Goal: Find contact information: Find contact information

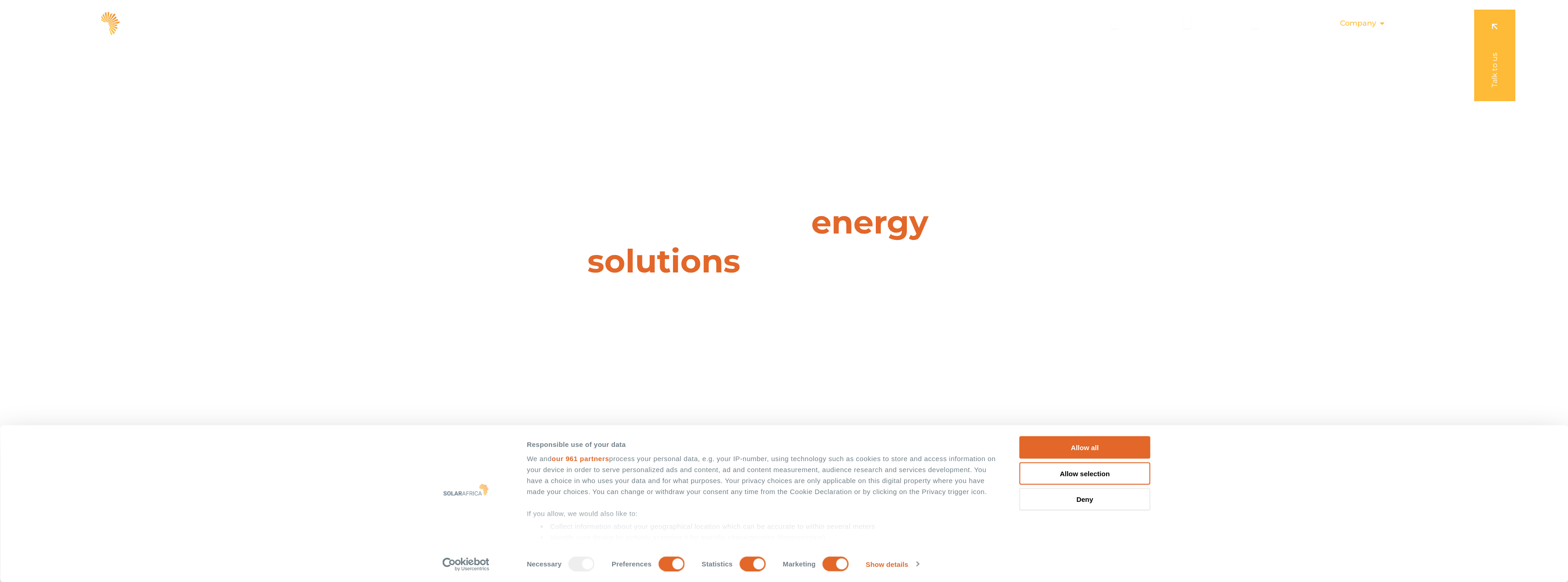
click at [1374, 23] on span "Company" at bounding box center [1358, 23] width 36 height 11
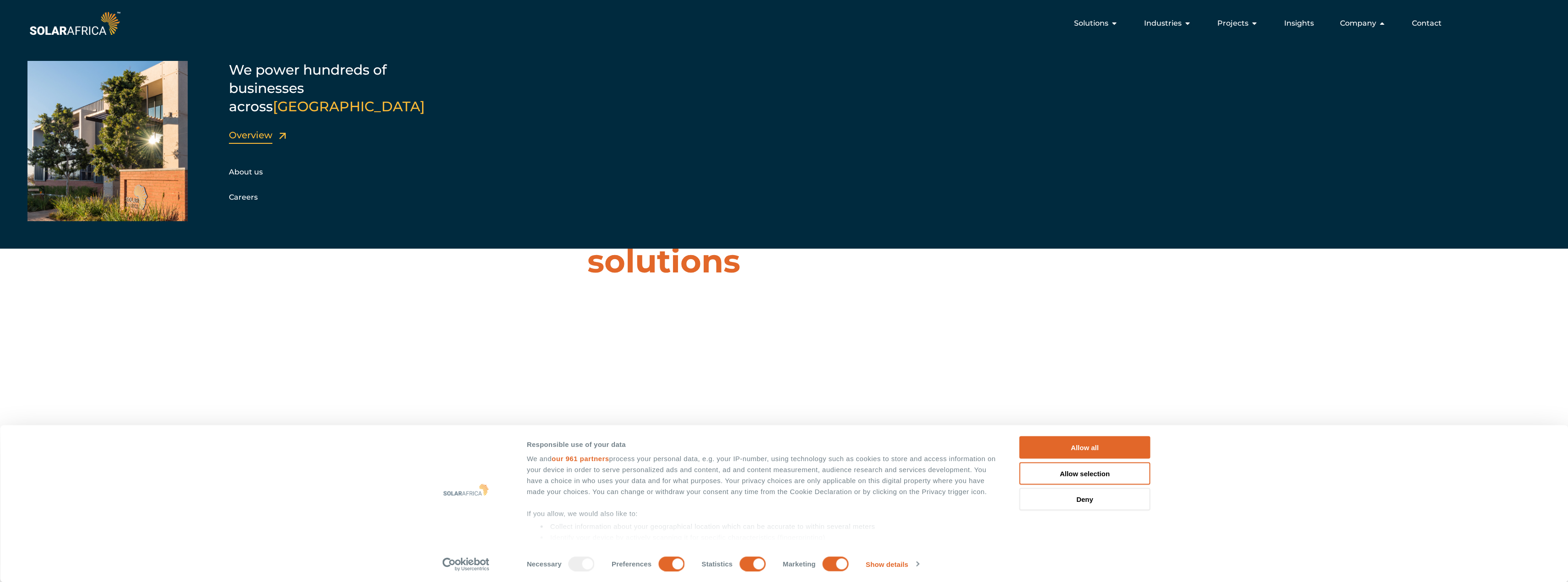
click at [248, 129] on link "Overview" at bounding box center [250, 134] width 43 height 11
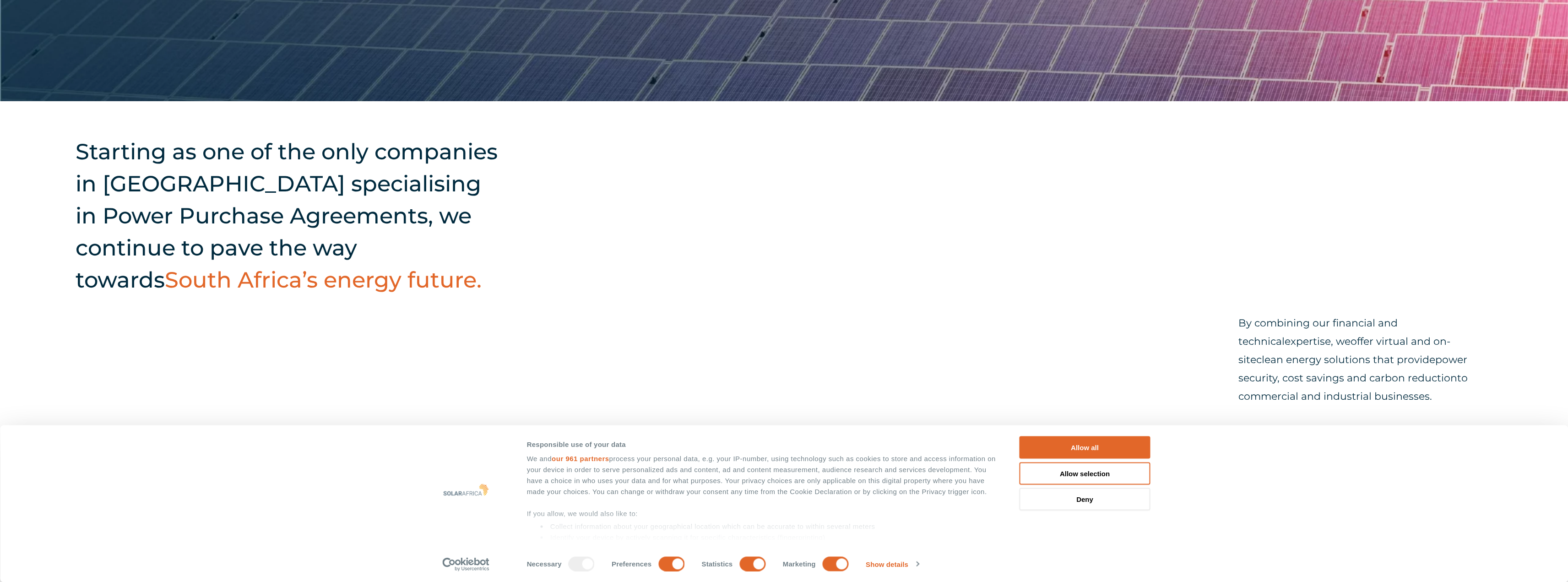
scroll to position [412, 0]
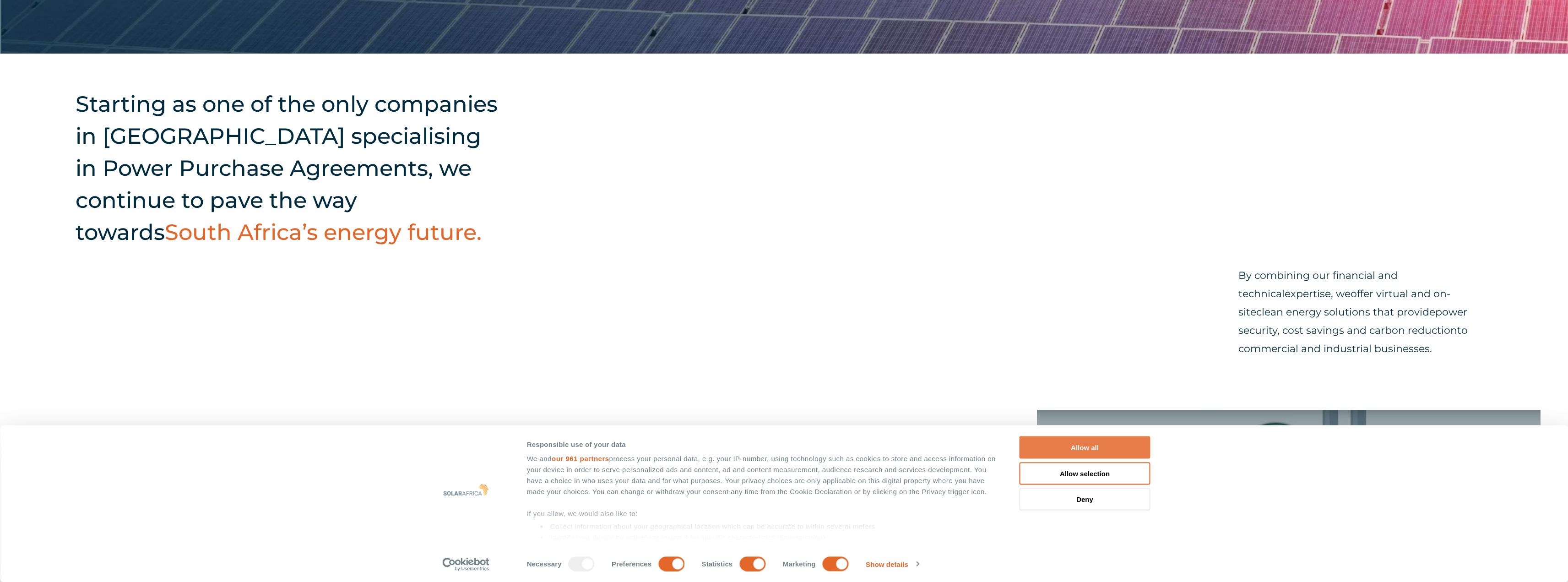
click at [1097, 446] on button "Allow all" at bounding box center [1085, 447] width 131 height 22
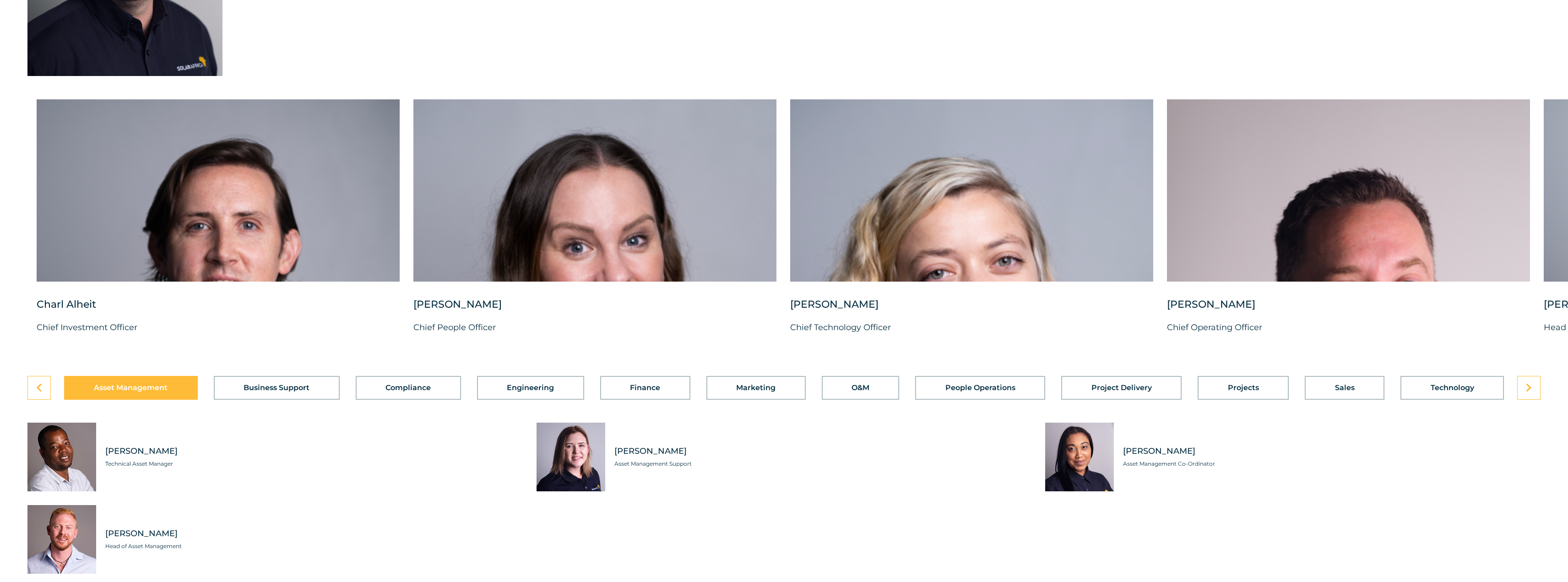
scroll to position [2380, 0]
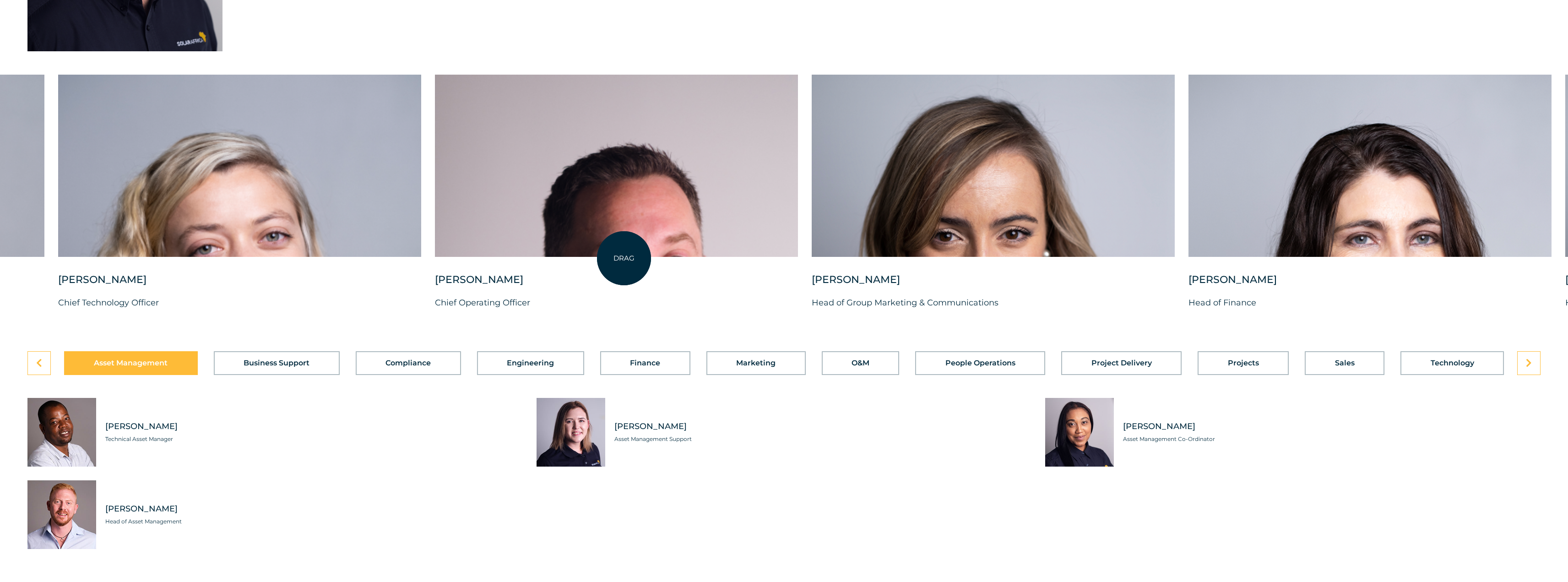
drag, startPoint x: 1356, startPoint y: 208, endPoint x: 624, endPoint y: 258, distance: 733.7
click at [624, 257] on div at bounding box center [617, 166] width 363 height 182
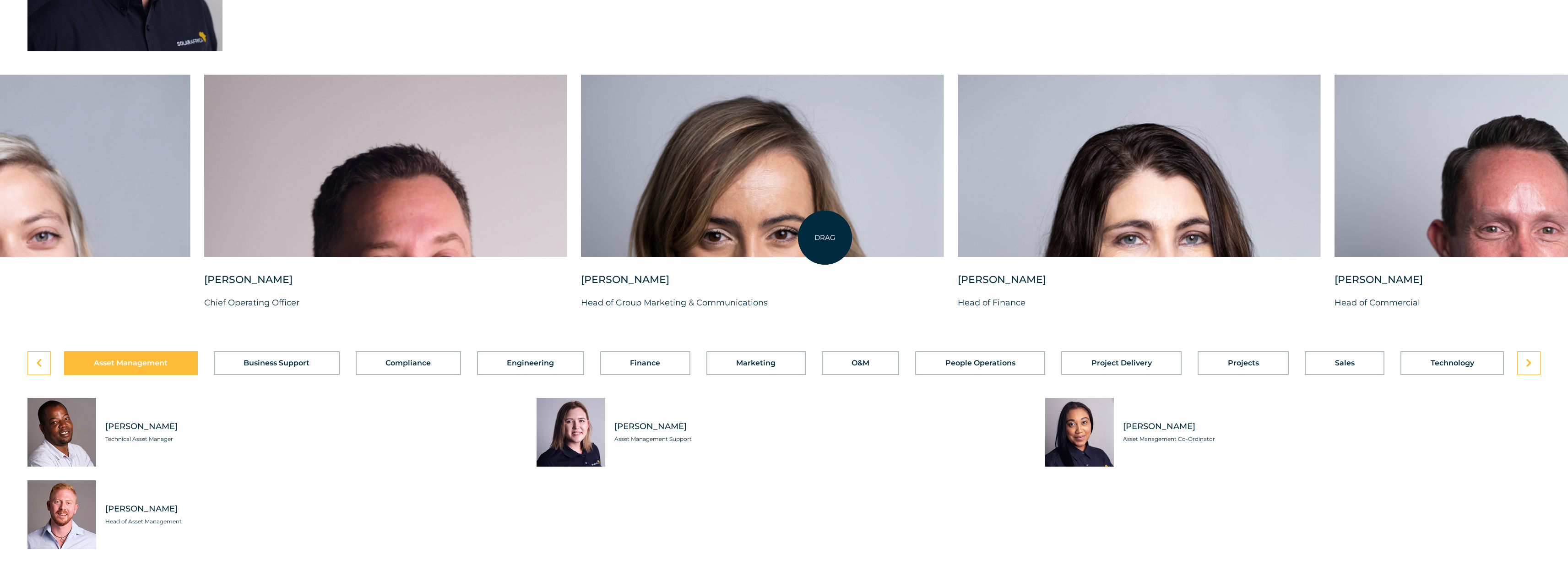
drag, startPoint x: 1036, startPoint y: 228, endPoint x: 825, endPoint y: 238, distance: 211.2
click at [825, 238] on div at bounding box center [762, 166] width 363 height 182
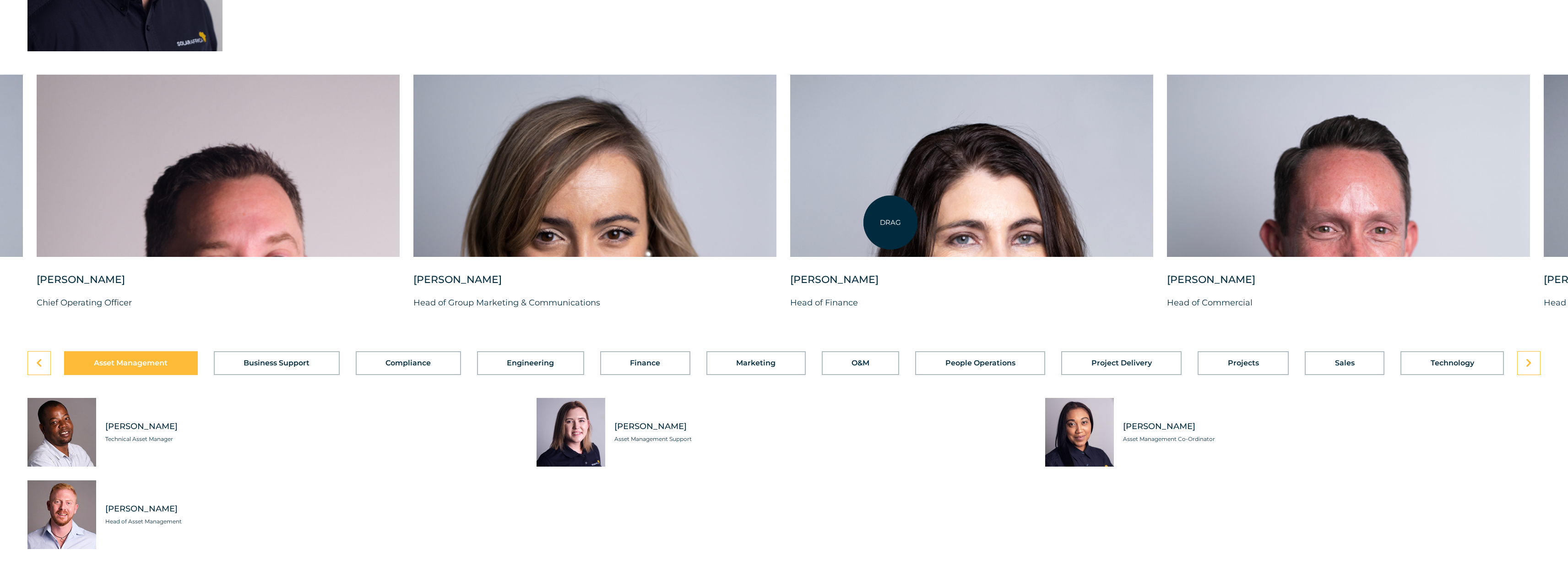
click at [890, 222] on div at bounding box center [972, 166] width 363 height 182
click at [842, 309] on p "Head of Finance" at bounding box center [972, 302] width 363 height 14
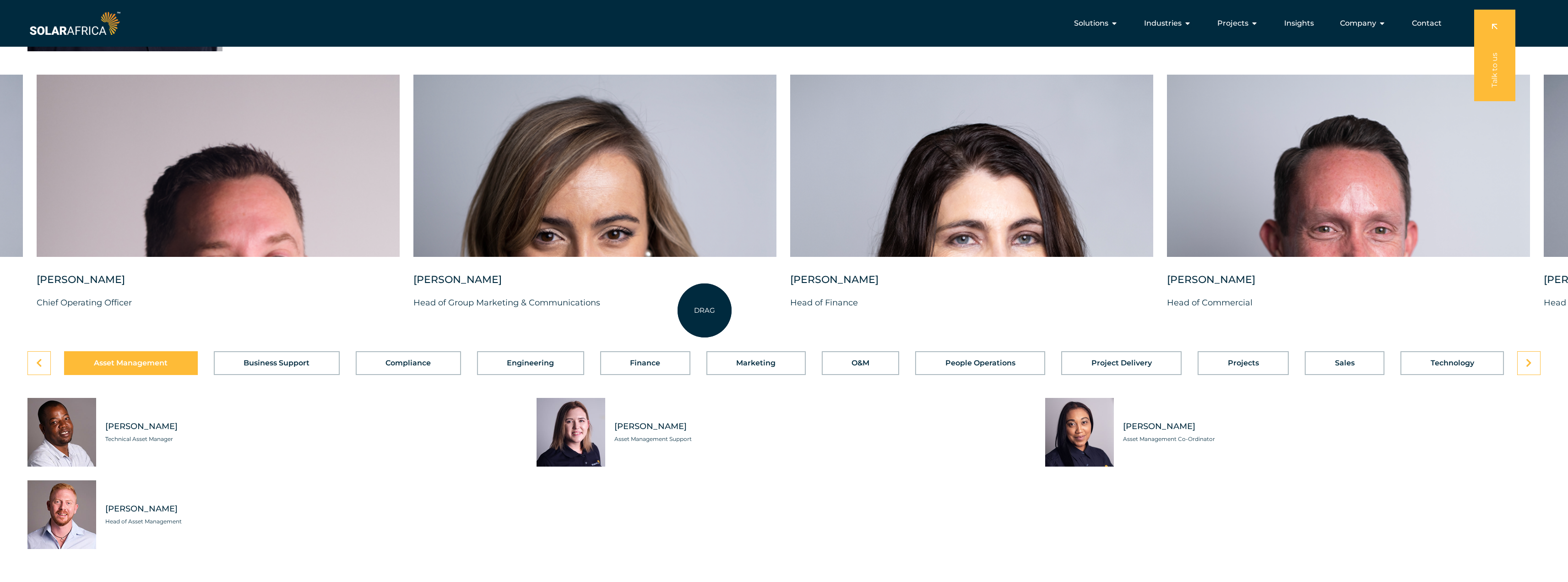
scroll to position [2289, 0]
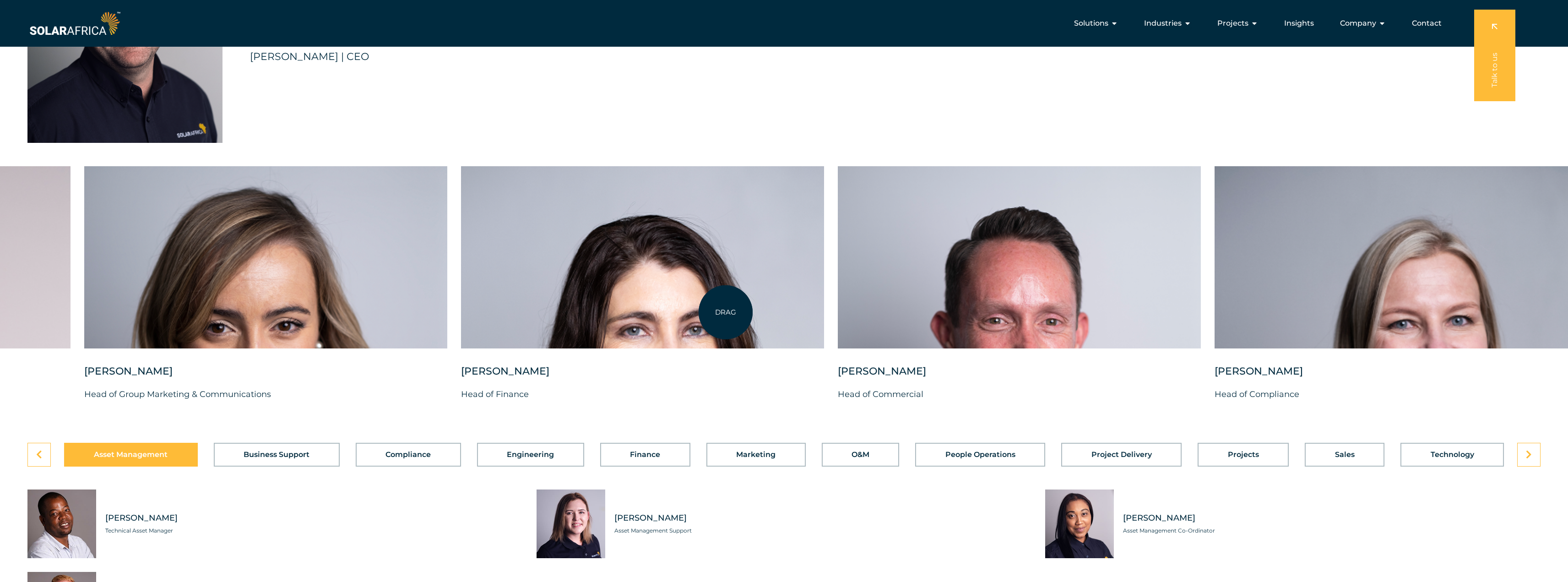
drag, startPoint x: 1055, startPoint y: 304, endPoint x: 563, endPoint y: 317, distance: 492.2
click at [615, 311] on div at bounding box center [643, 257] width 363 height 182
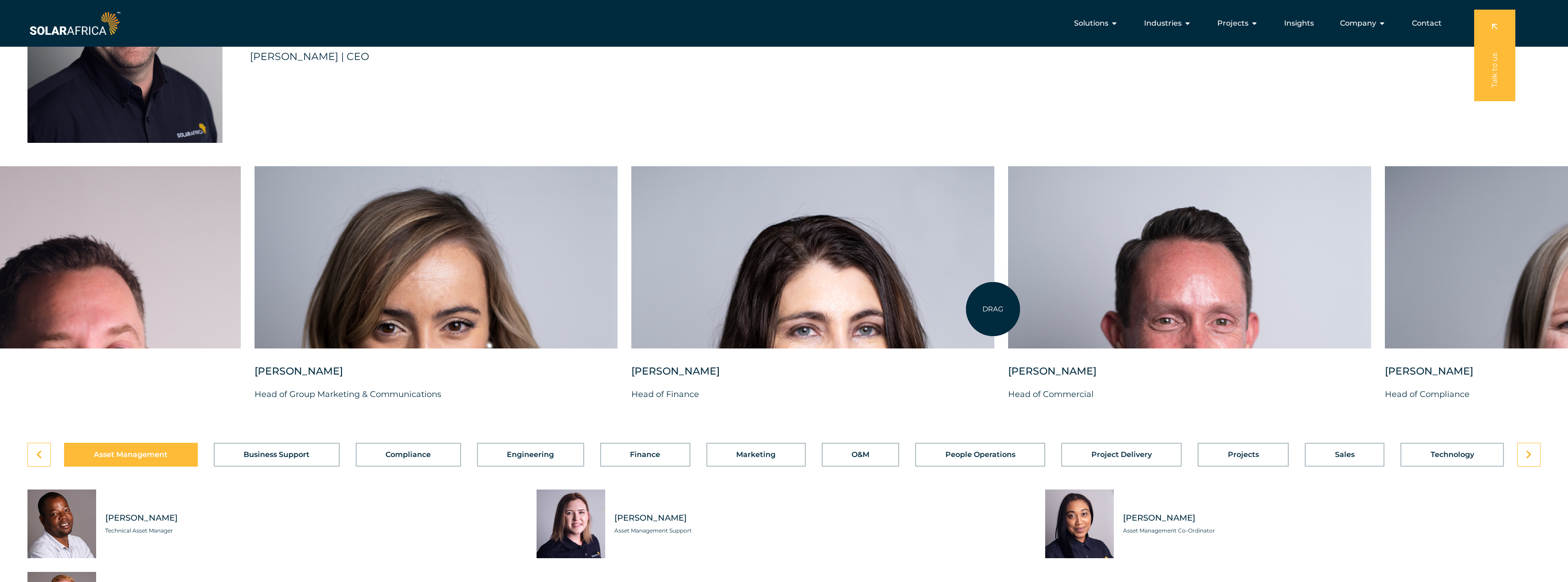
drag, startPoint x: 775, startPoint y: 295, endPoint x: 1386, endPoint y: 320, distance: 611.5
click at [995, 317] on div at bounding box center [813, 257] width 363 height 182
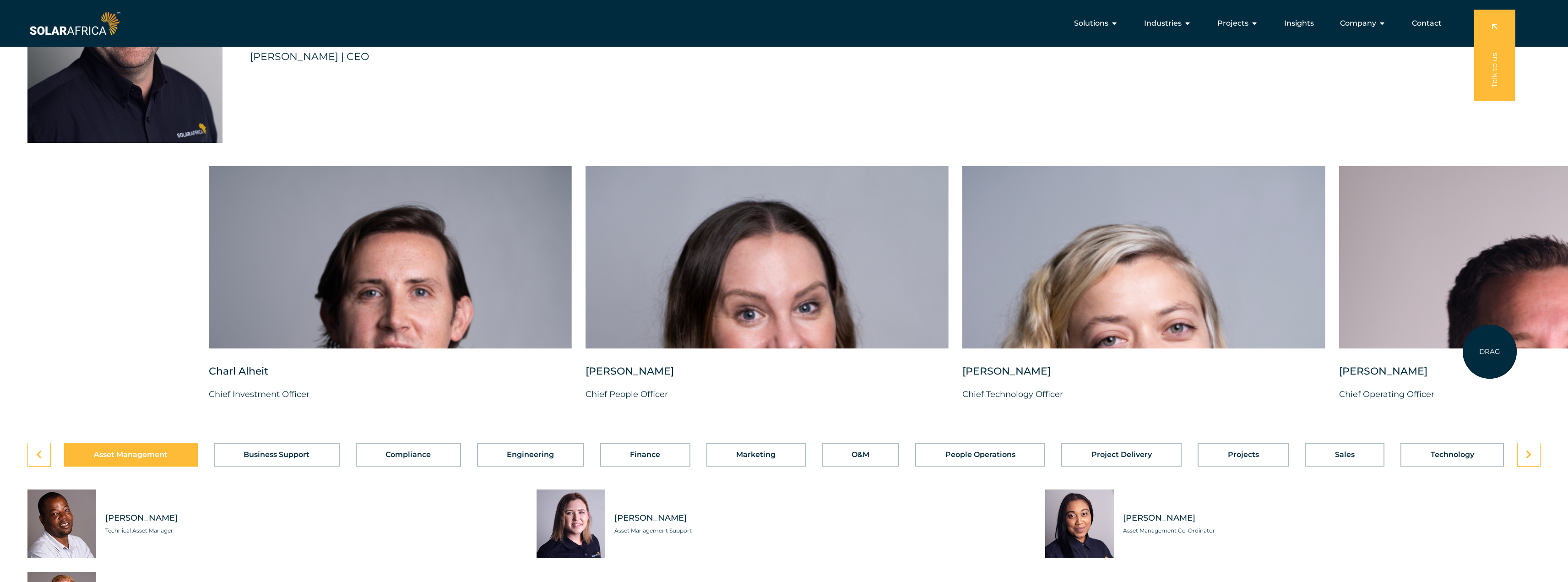
drag, startPoint x: 562, startPoint y: 301, endPoint x: 1490, endPoint y: 351, distance: 929.3
click at [1490, 348] on div at bounding box center [1521, 257] width 363 height 182
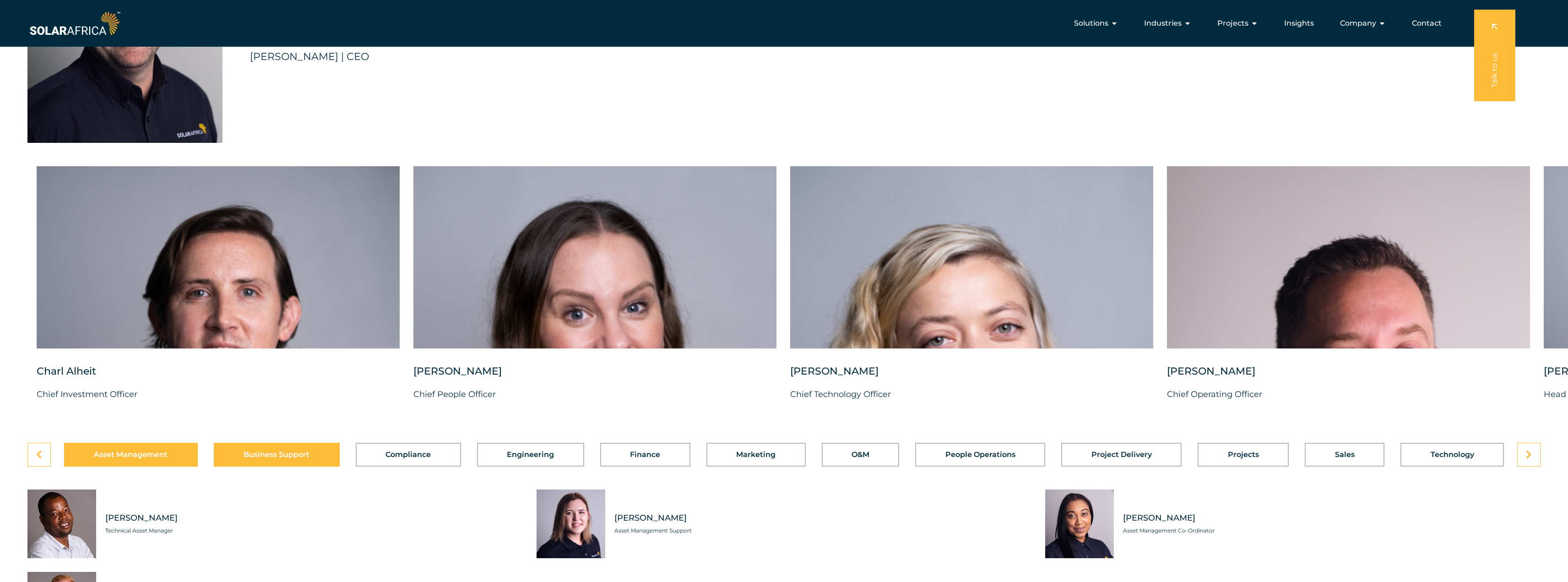
click at [280, 458] on span "Business Support" at bounding box center [276, 455] width 66 height 8
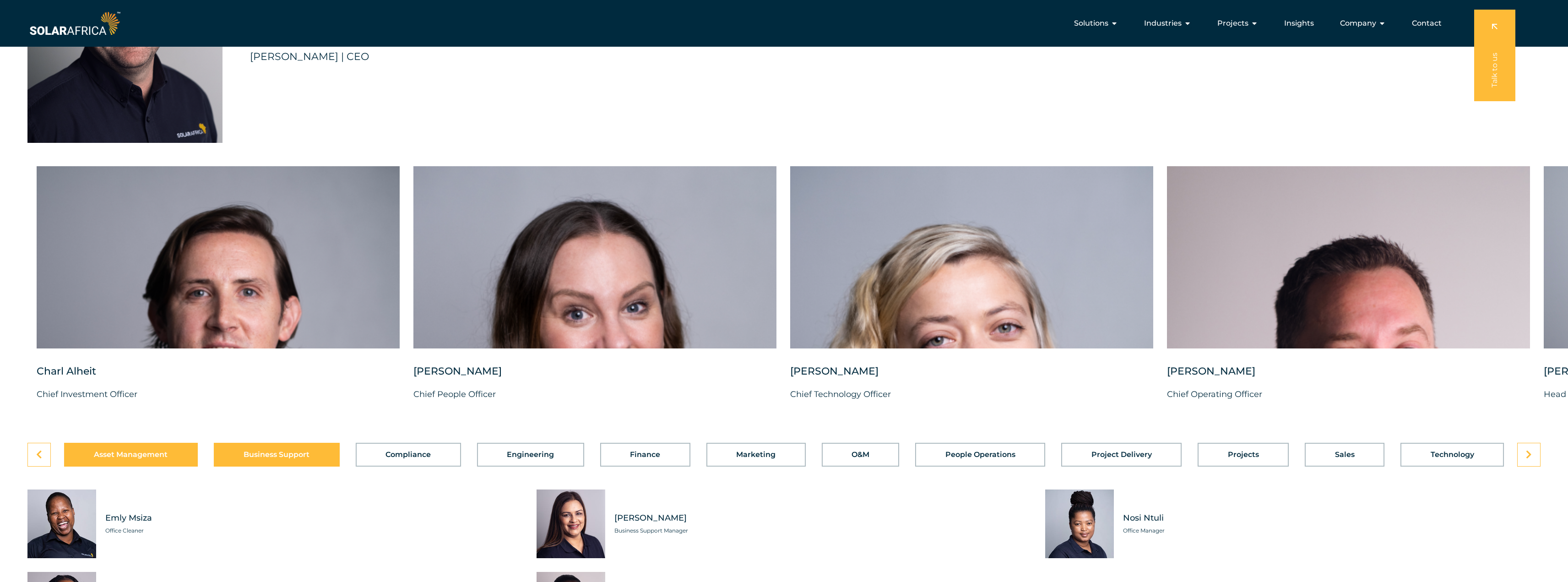
click at [129, 467] on button "Asset Management" at bounding box center [131, 454] width 134 height 24
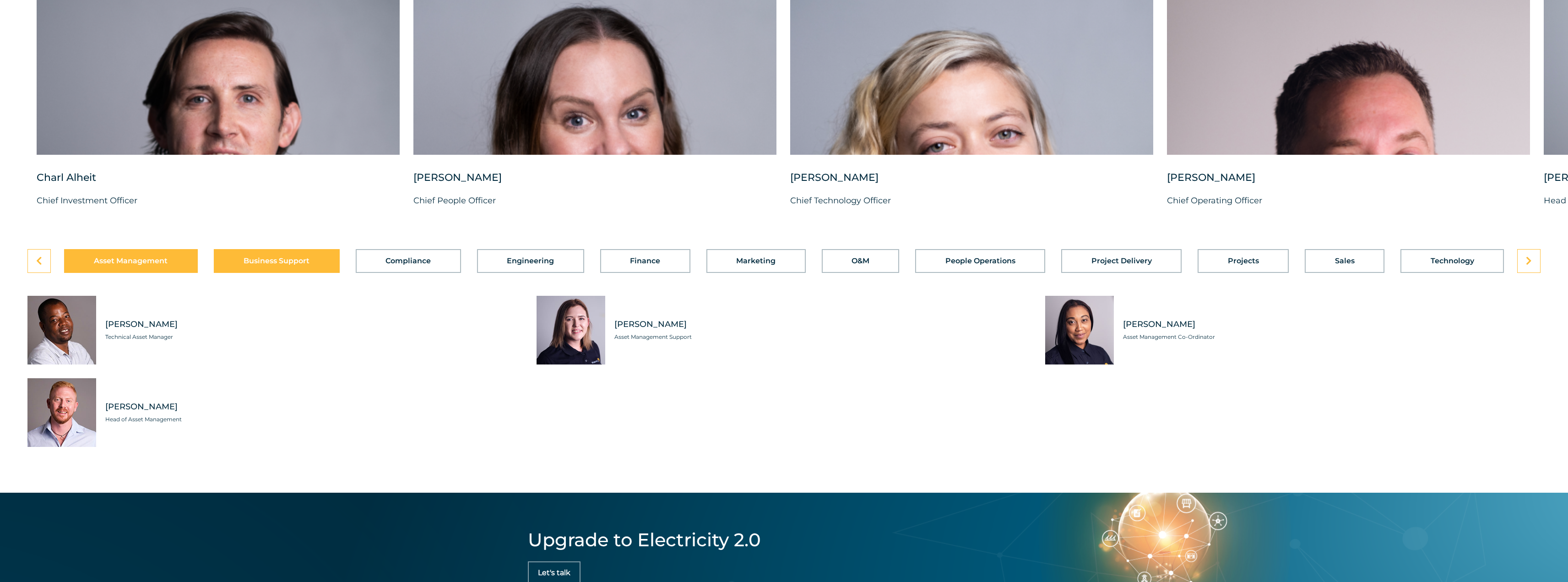
scroll to position [2518, 0]
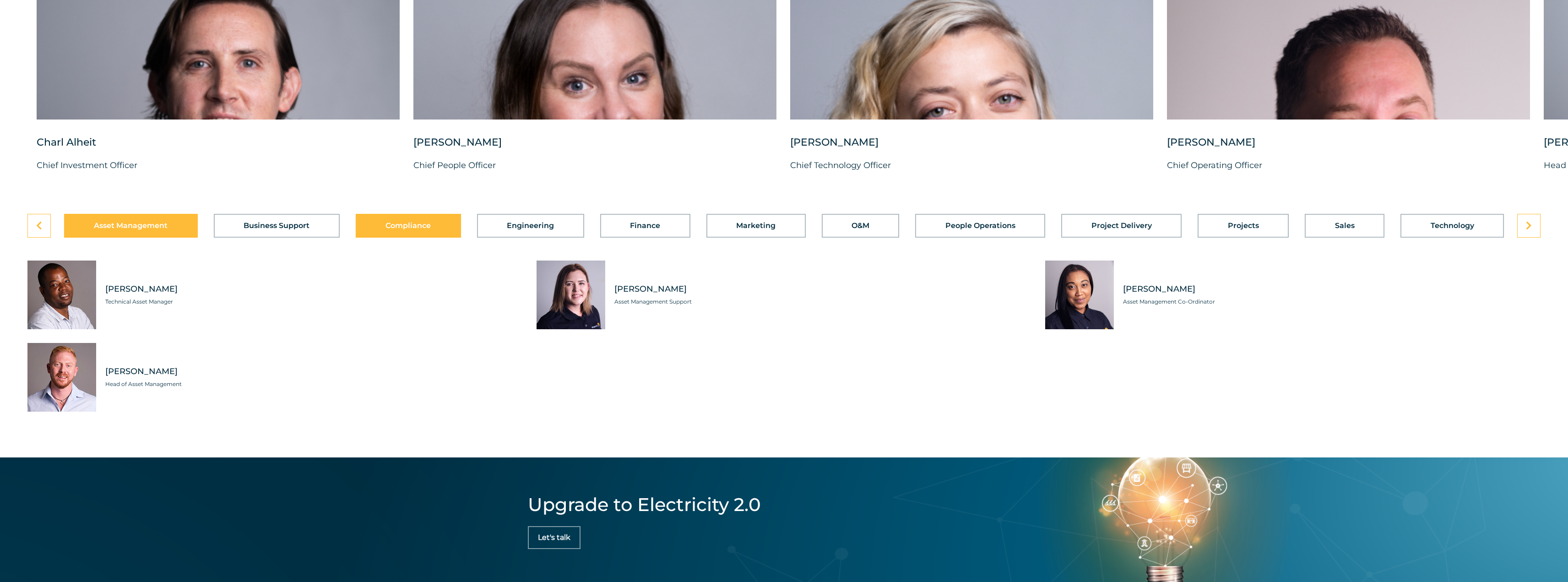
click at [403, 238] on button "Compliance" at bounding box center [408, 225] width 105 height 24
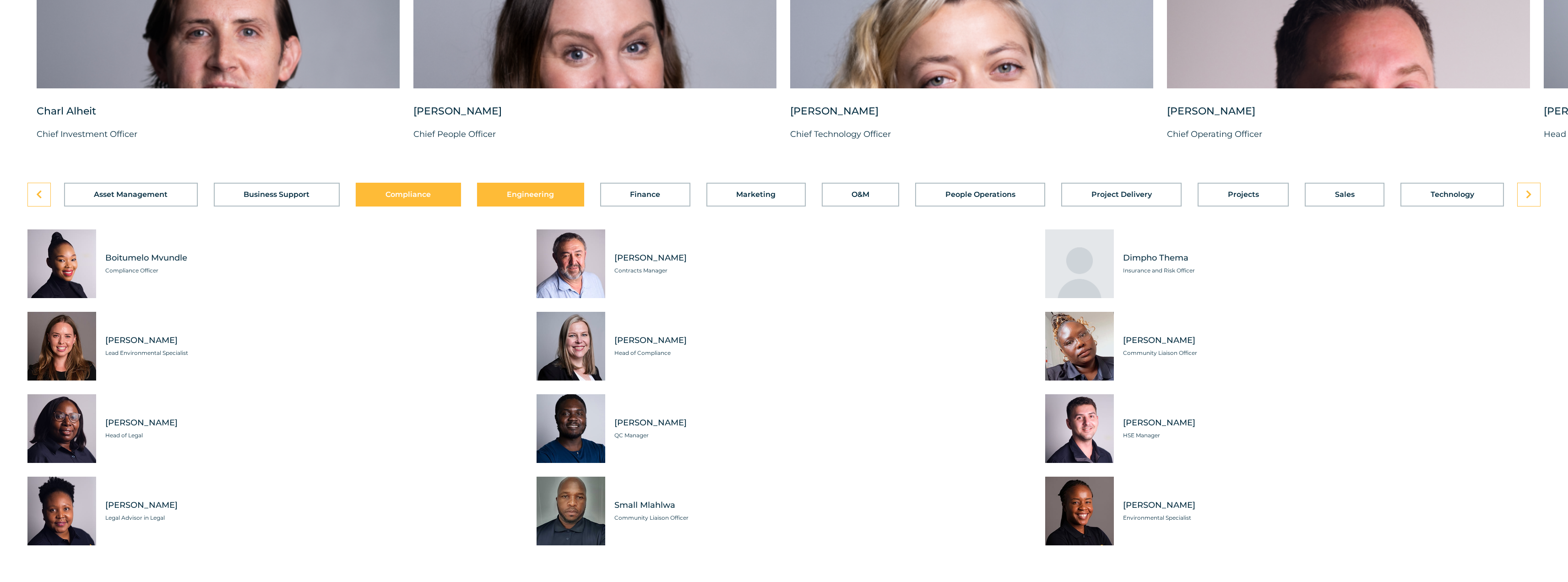
scroll to position [2564, 0]
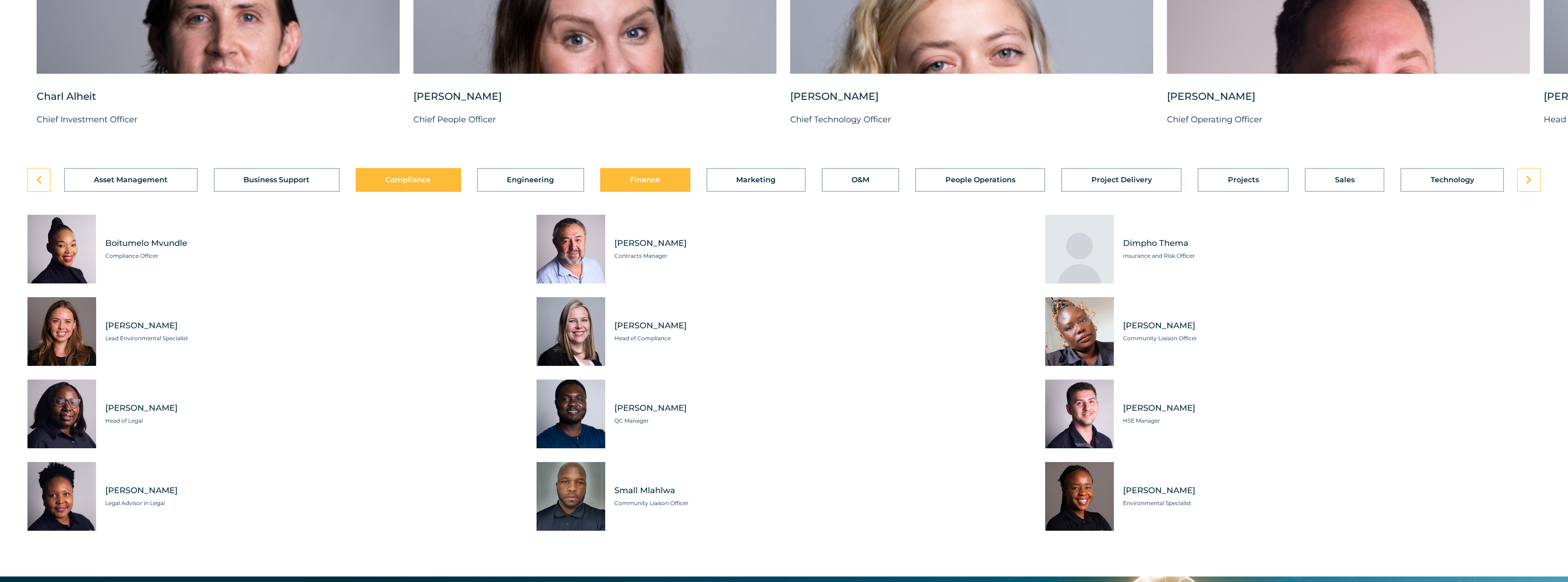
click at [646, 183] on span "Finance" at bounding box center [645, 180] width 30 height 8
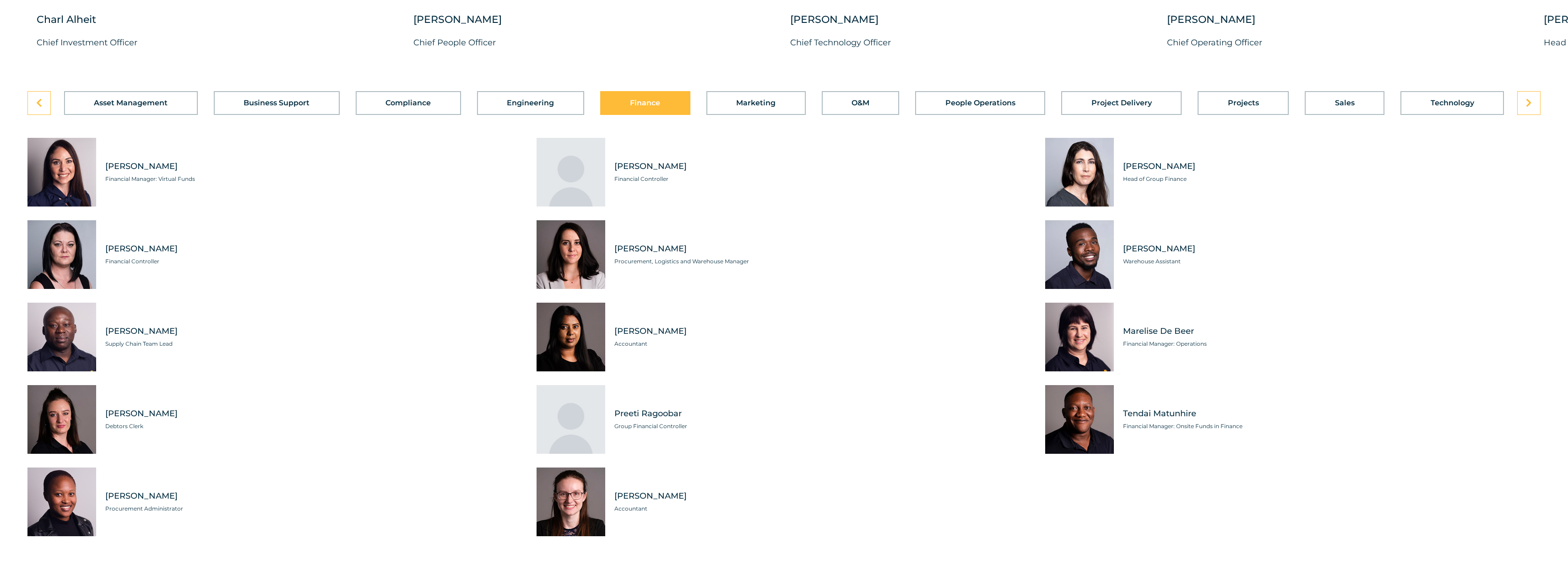
scroll to position [2655, 0]
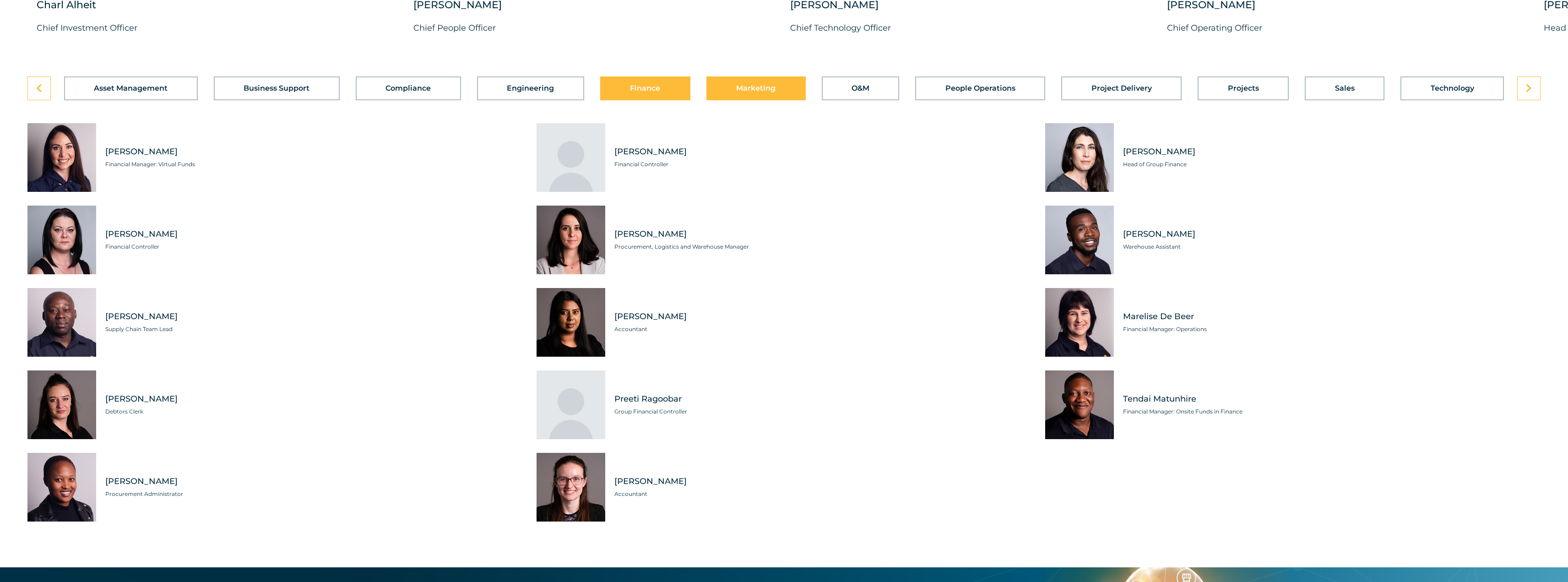
click at [771, 92] on span "Marketing" at bounding box center [756, 89] width 39 height 8
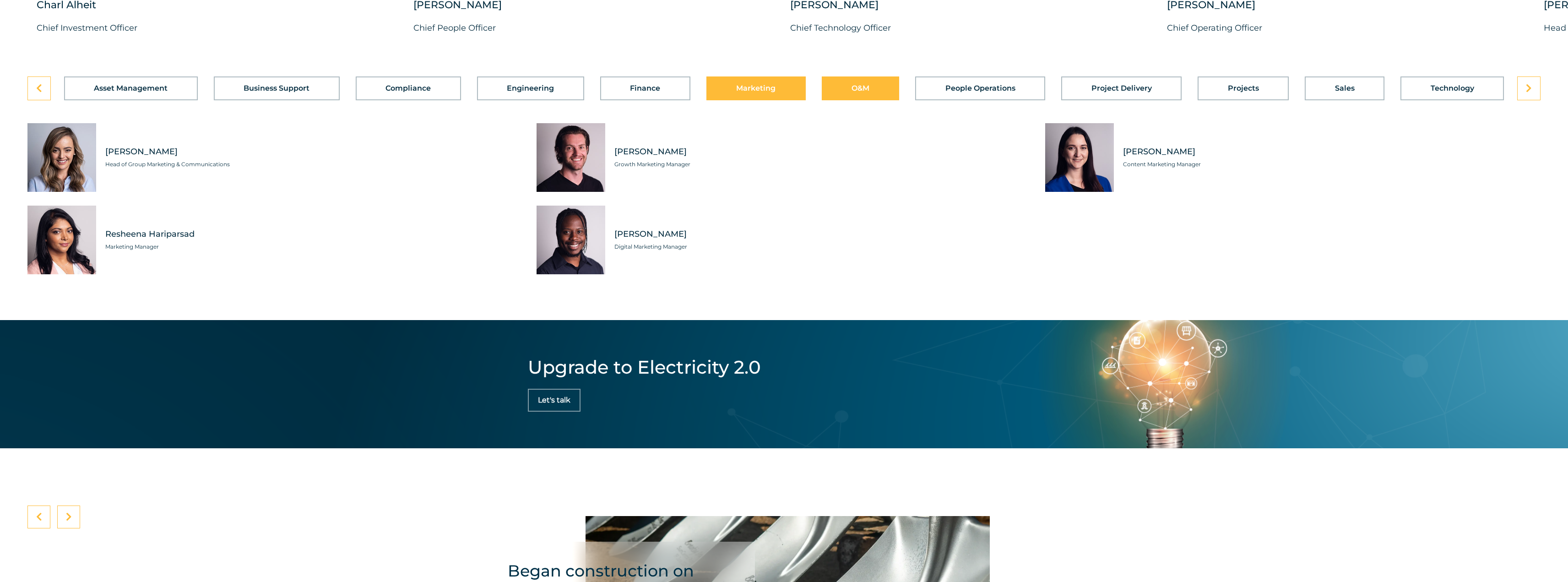
click at [868, 92] on span "O&M" at bounding box center [860, 89] width 18 height 8
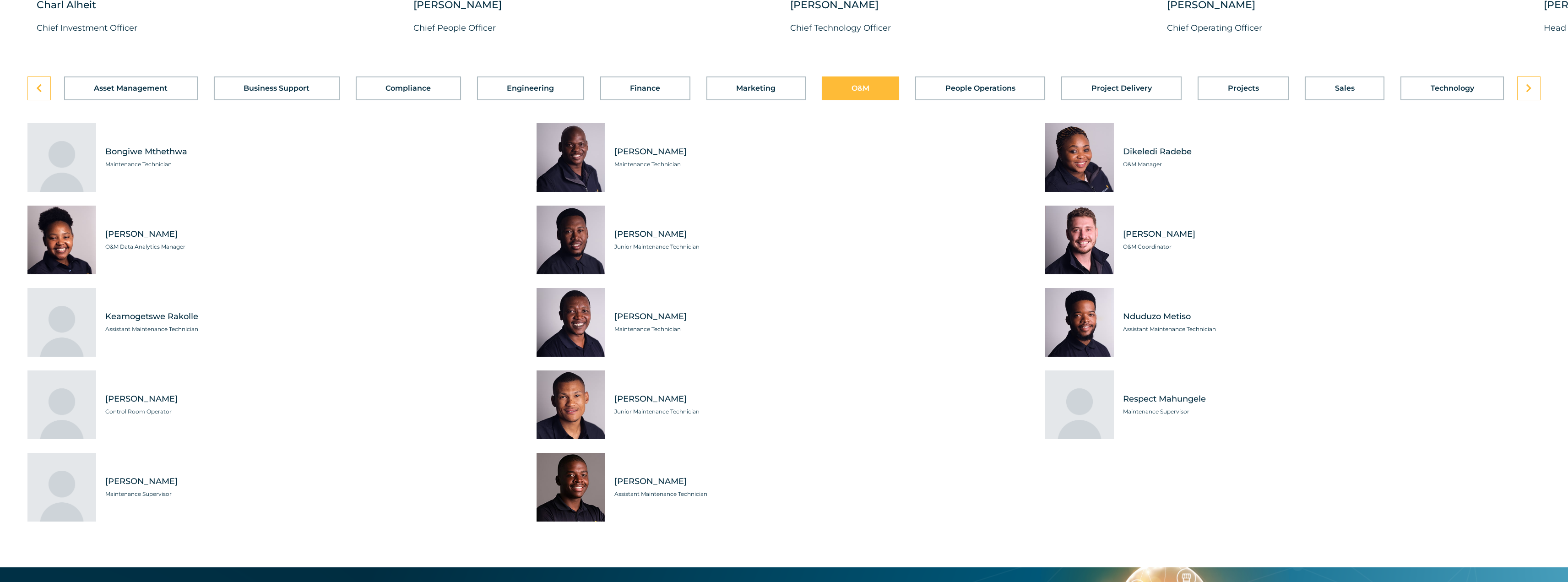
click at [876, 100] on button "O&M" at bounding box center [860, 88] width 78 height 24
click at [764, 100] on button "Marketing" at bounding box center [756, 88] width 99 height 24
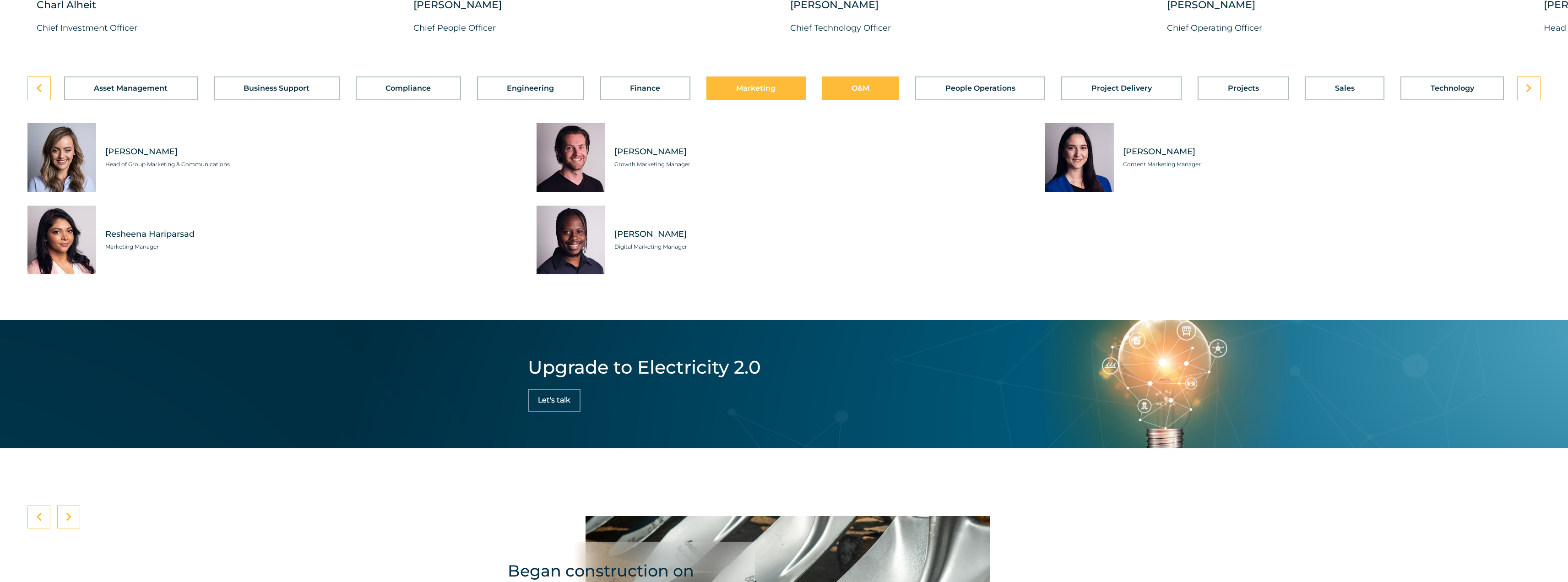
click at [850, 100] on button "O&M" at bounding box center [860, 88] width 78 height 24
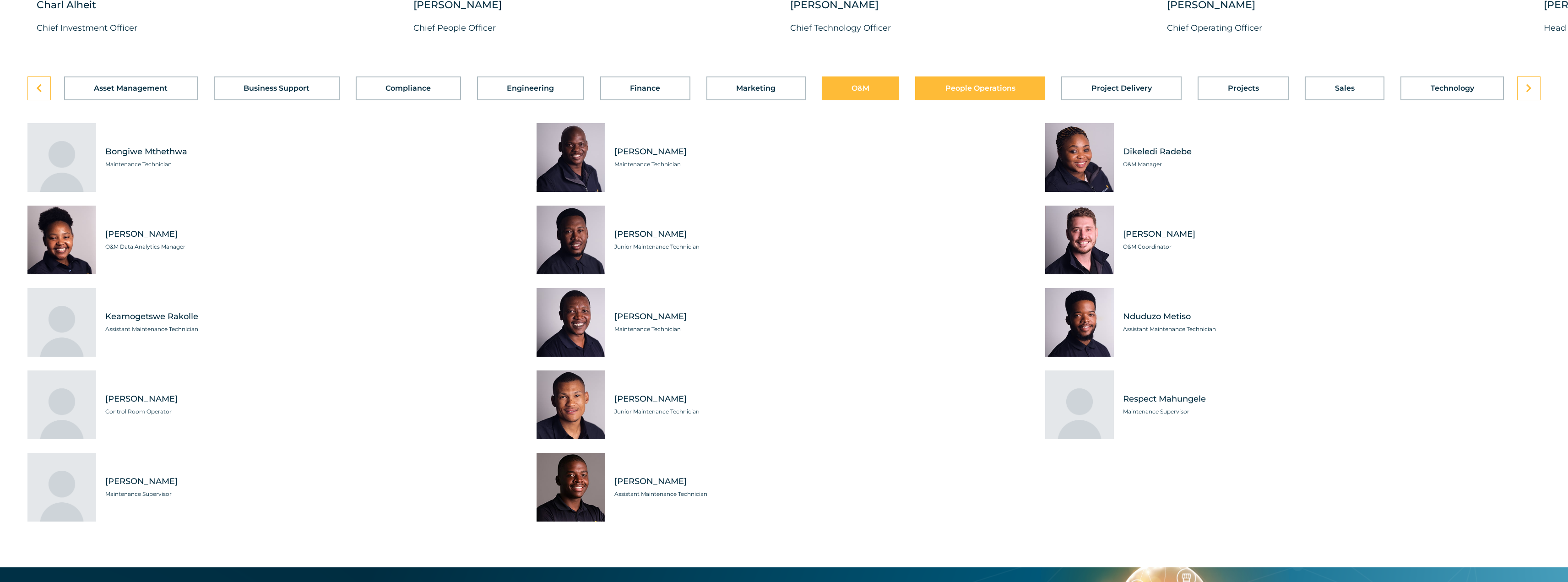
click at [957, 92] on span "People Operations" at bounding box center [981, 89] width 70 height 8
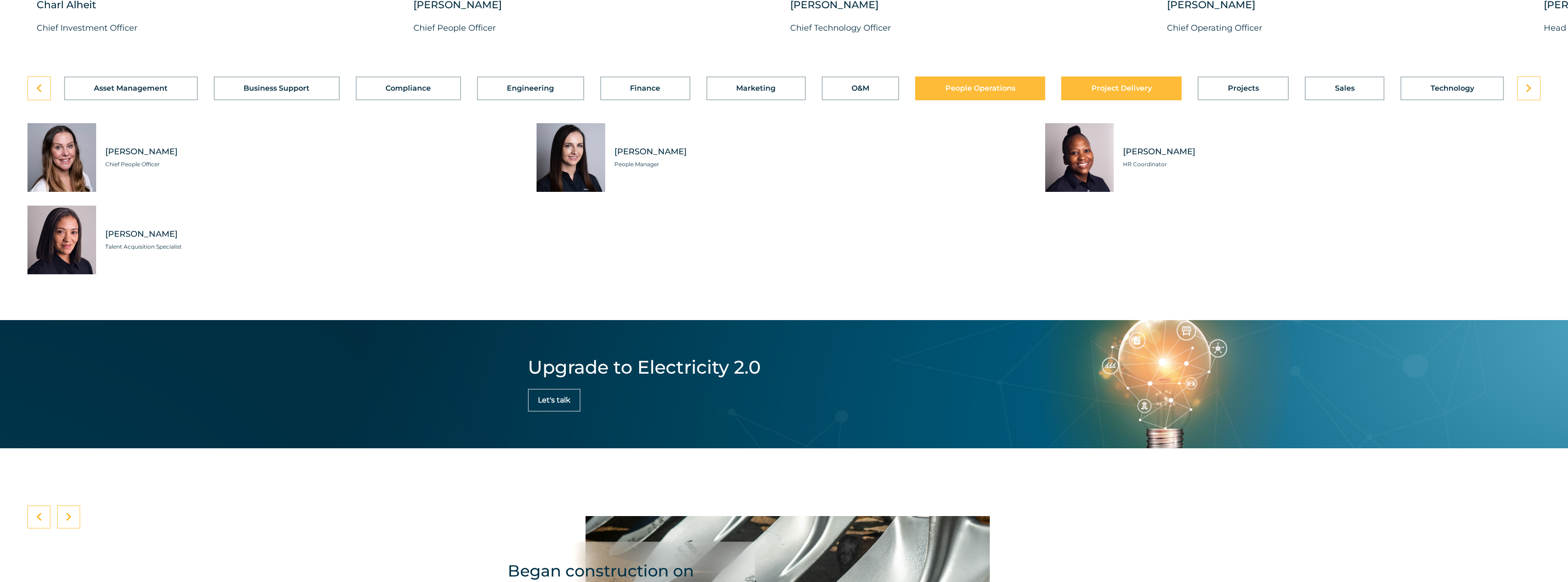
click at [1122, 92] on span "Project Delivery" at bounding box center [1122, 89] width 61 height 8
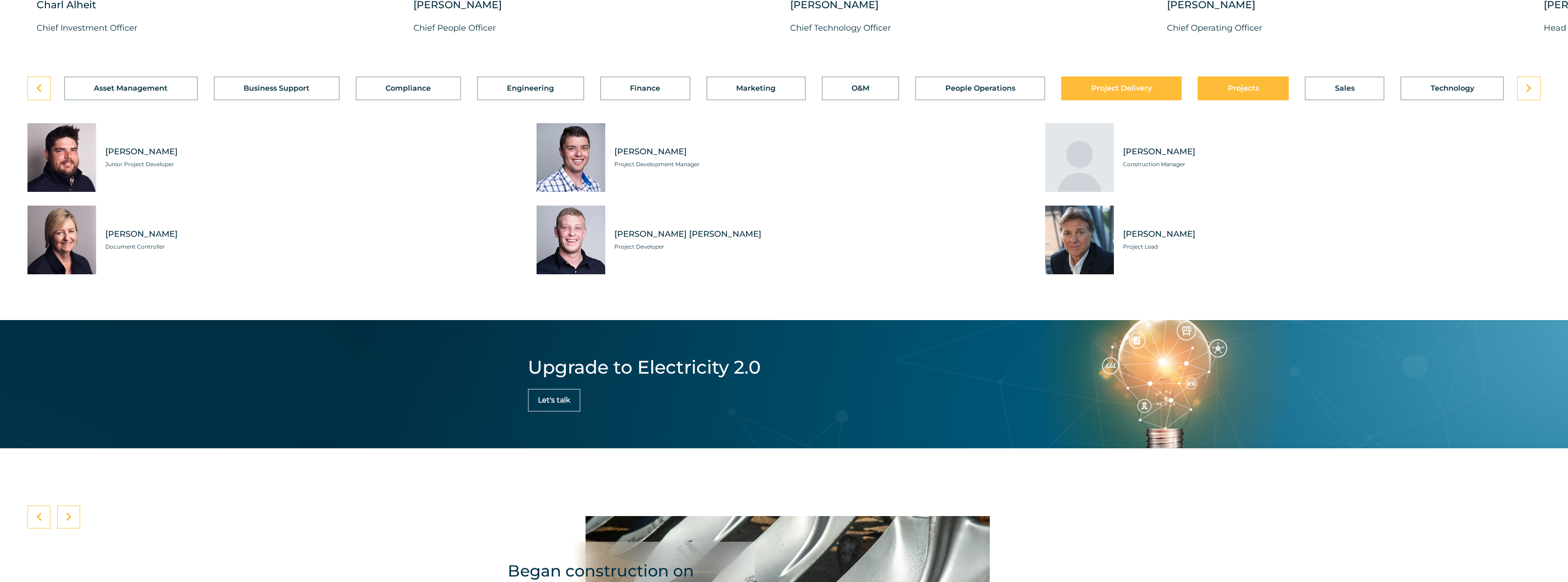
click at [1232, 92] on span "Projects" at bounding box center [1243, 89] width 31 height 8
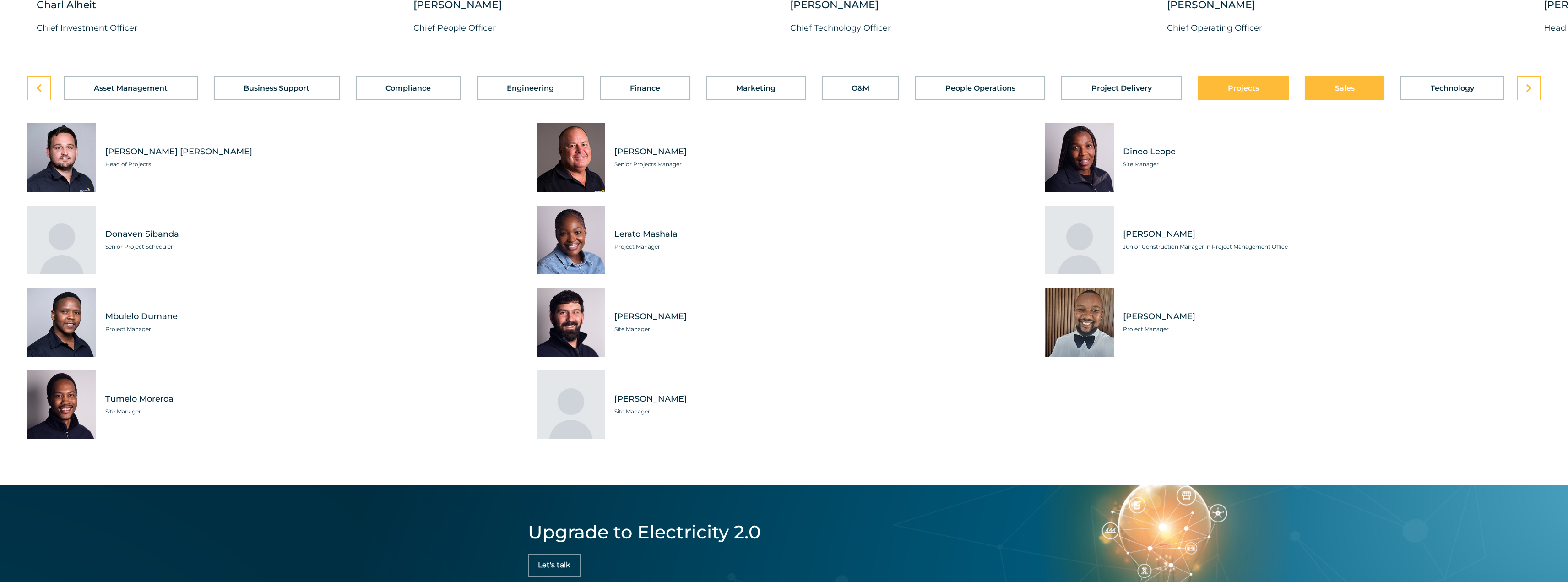
click at [1353, 92] on span "Sales" at bounding box center [1344, 89] width 20 height 8
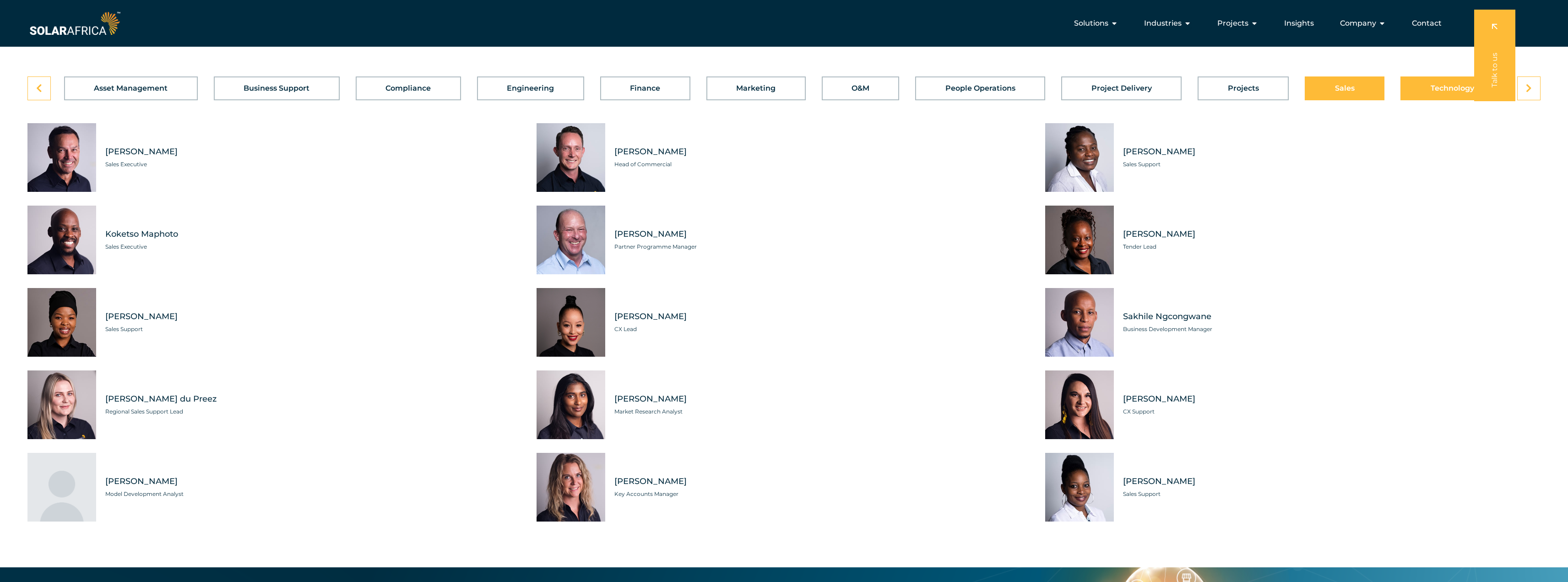
click at [1444, 100] on button "Technology" at bounding box center [1452, 88] width 103 height 24
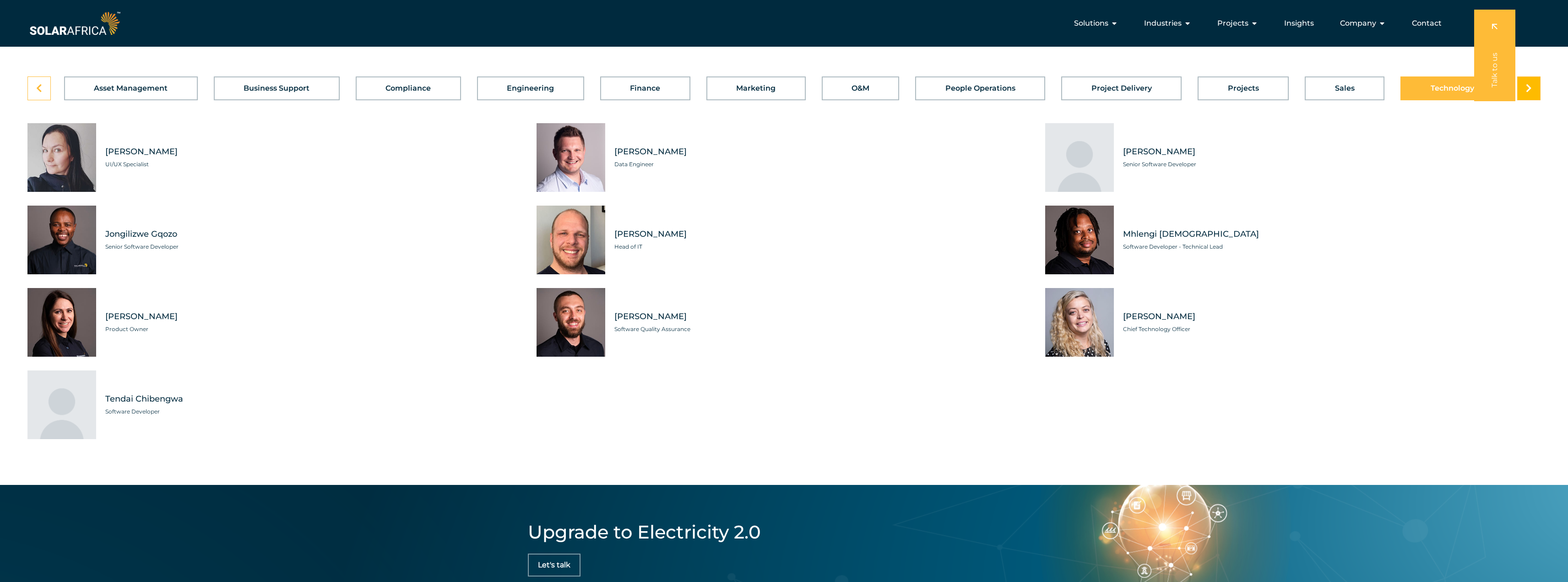
click at [1528, 100] on link at bounding box center [1529, 88] width 24 height 24
click at [1529, 100] on link at bounding box center [1529, 88] width 24 height 24
click at [41, 100] on link at bounding box center [39, 88] width 24 height 24
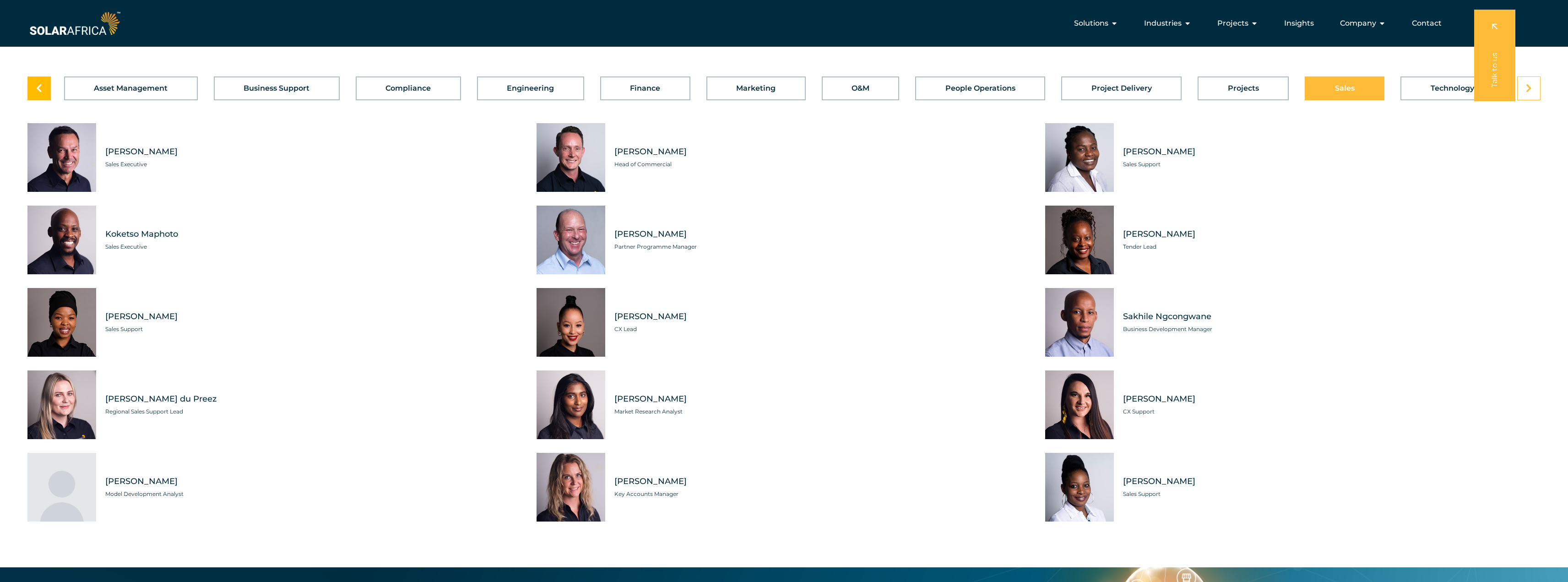
click at [41, 100] on link at bounding box center [39, 88] width 24 height 24
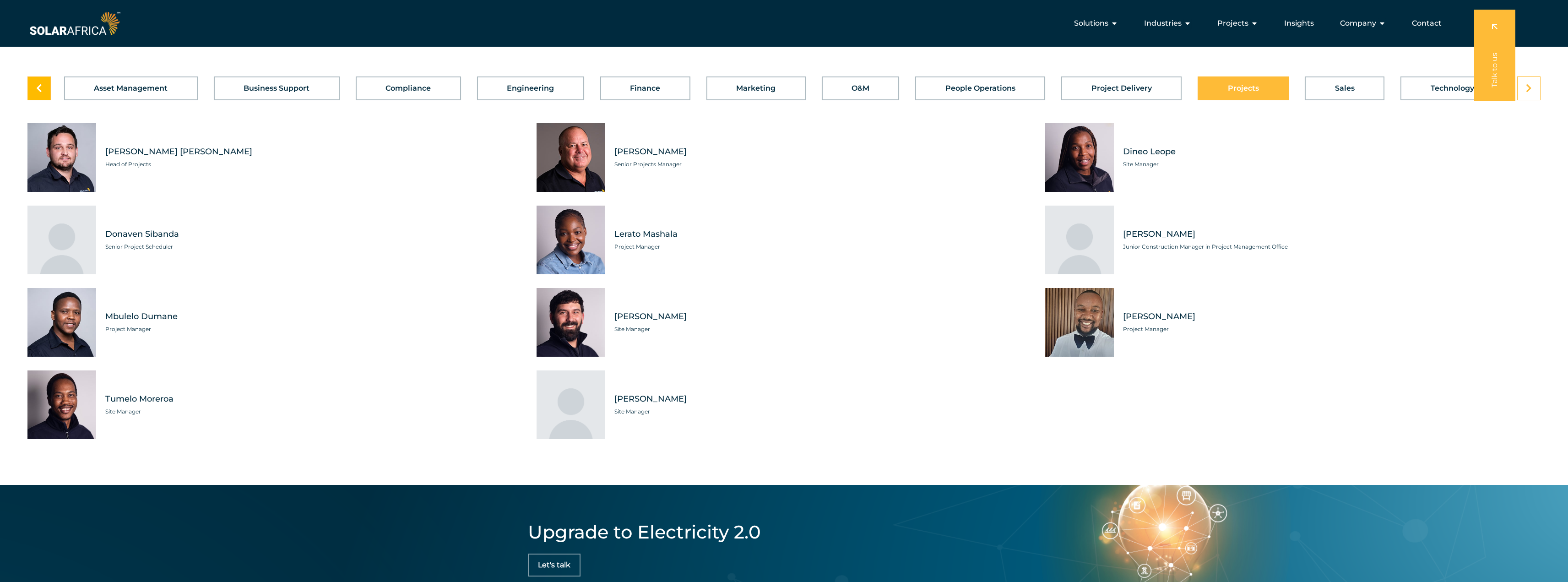
click at [41, 100] on link at bounding box center [39, 88] width 24 height 24
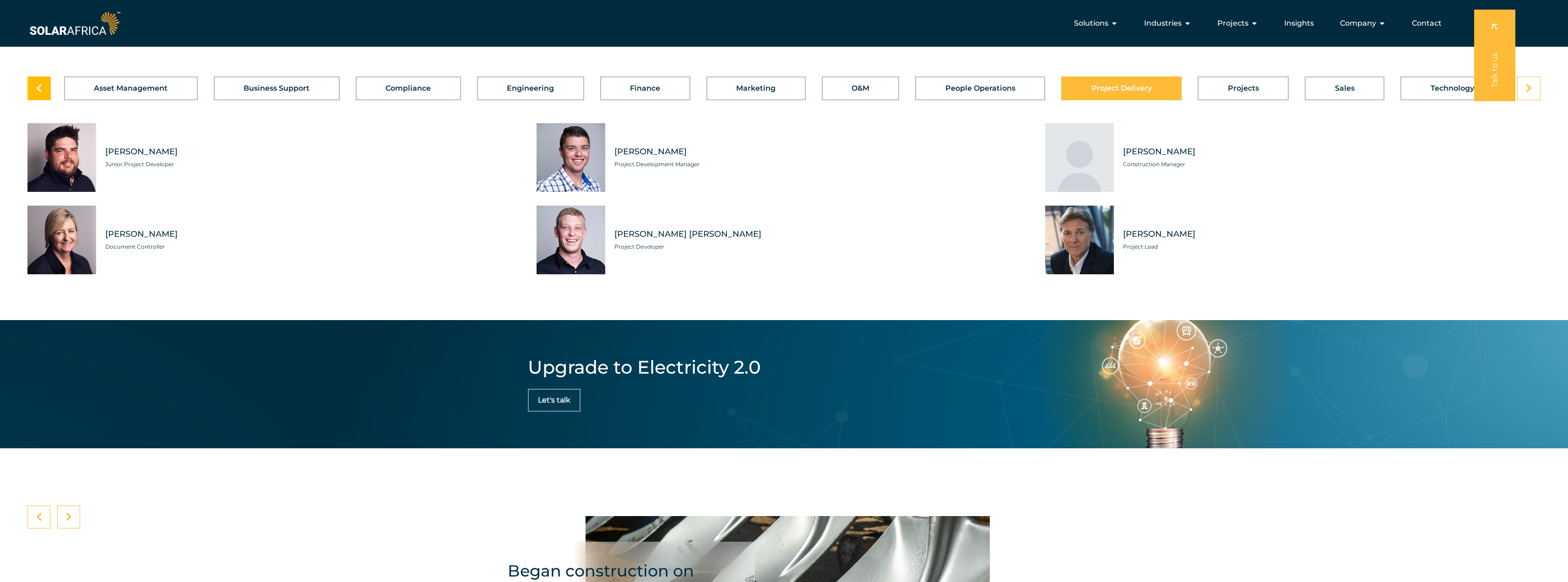
click at [41, 100] on link at bounding box center [39, 88] width 24 height 24
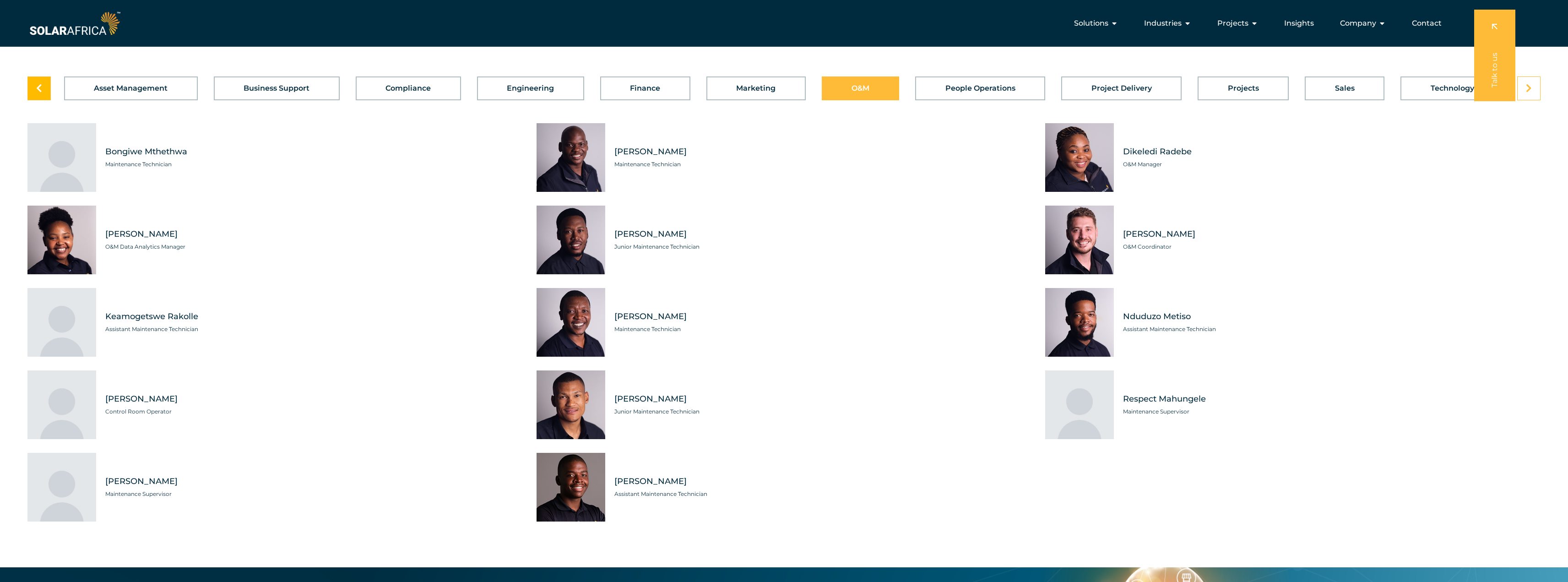
click at [41, 100] on link at bounding box center [39, 88] width 24 height 24
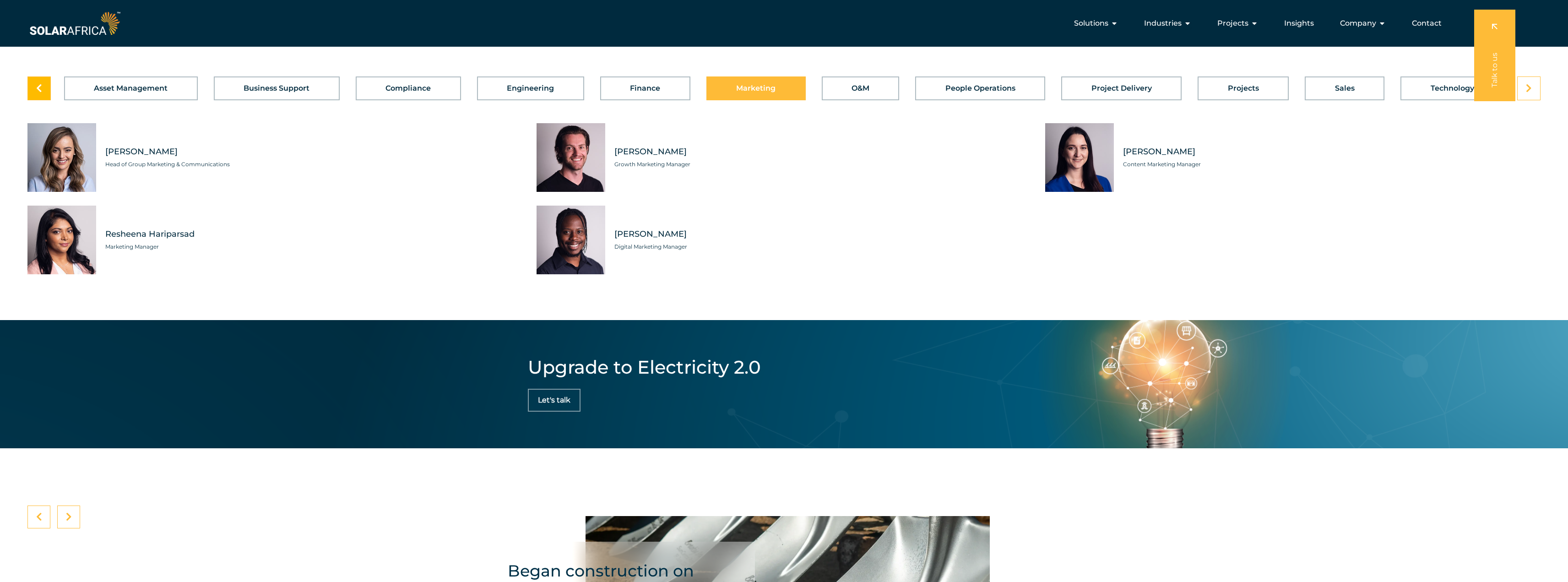
click at [41, 100] on link at bounding box center [39, 88] width 24 height 24
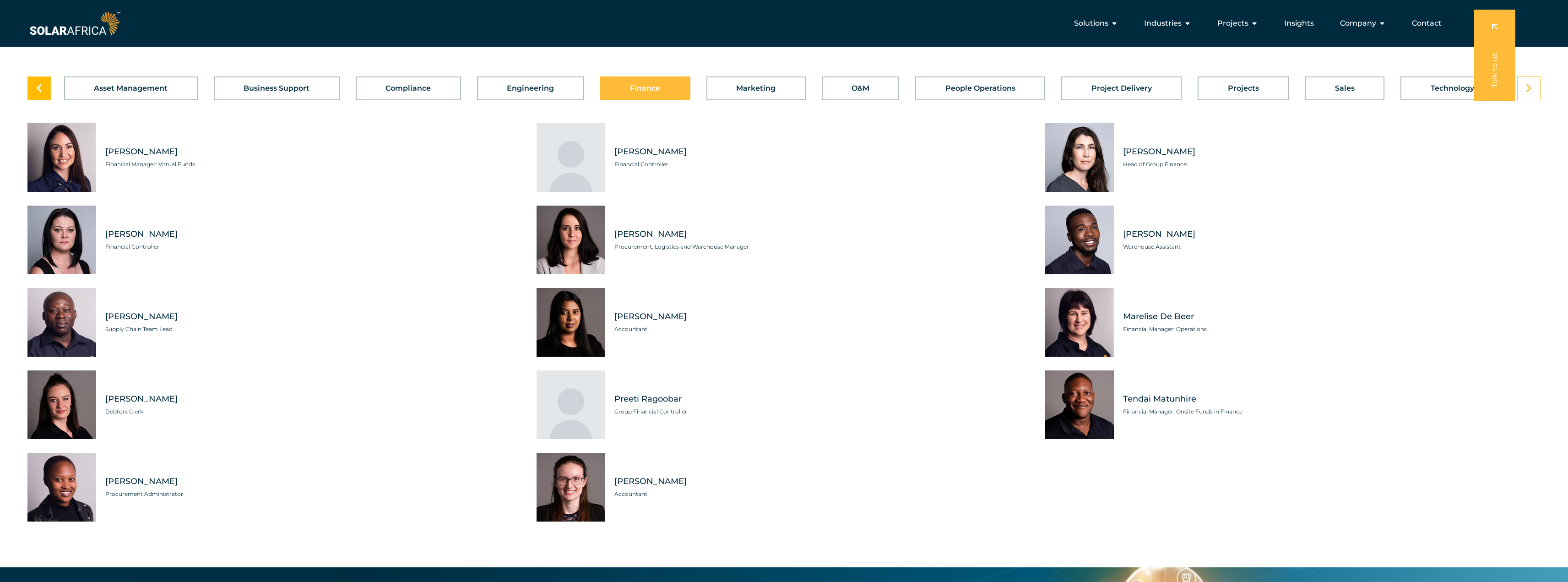
click at [41, 100] on link at bounding box center [39, 88] width 24 height 24
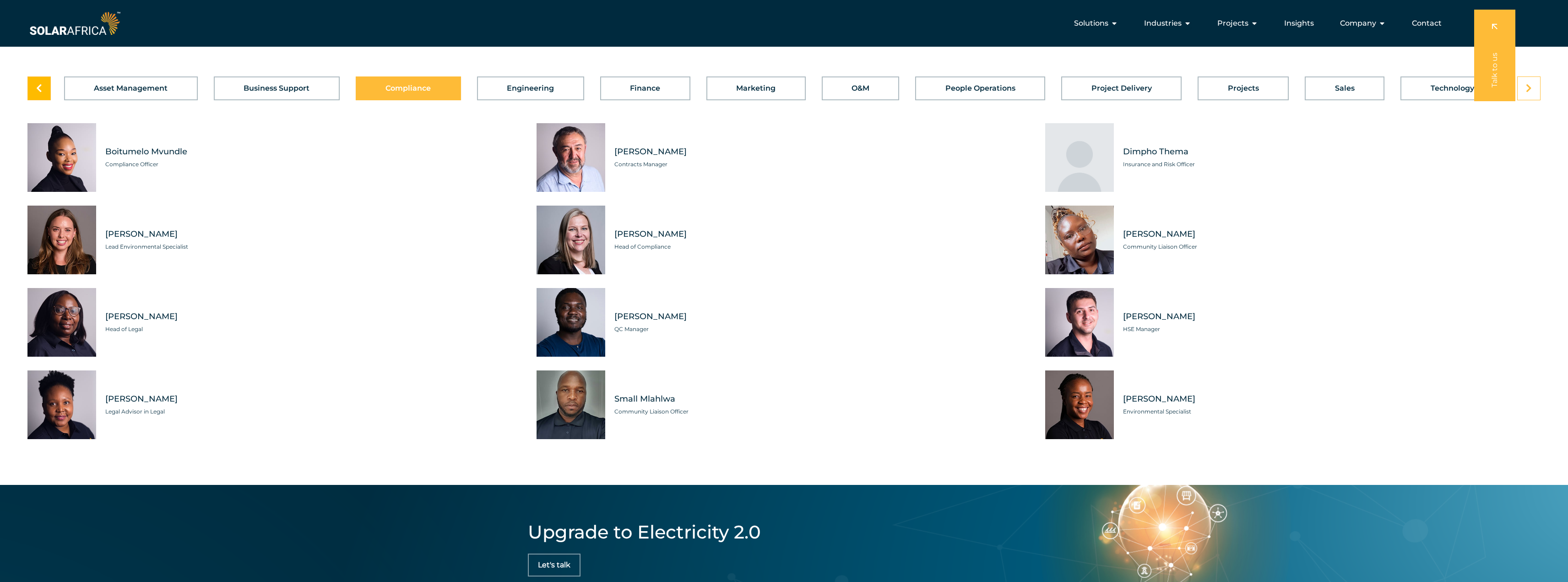
click at [41, 100] on link at bounding box center [39, 88] width 24 height 24
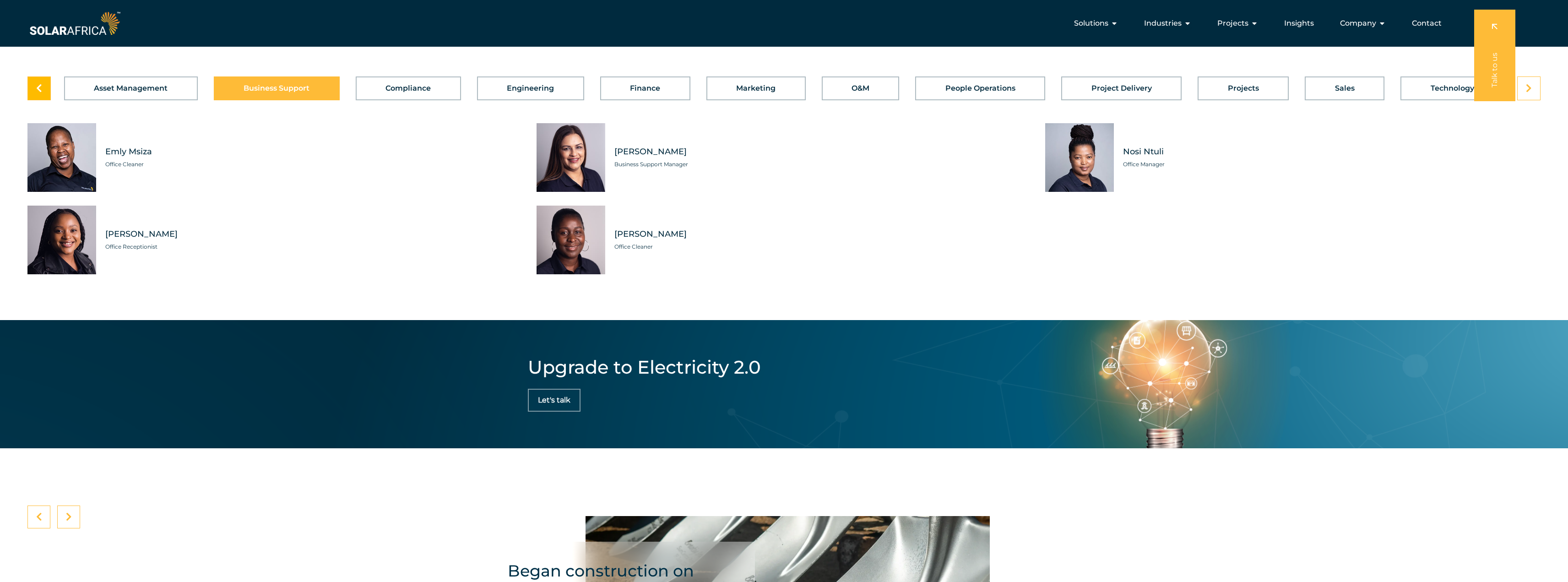
click at [41, 100] on link at bounding box center [39, 88] width 24 height 24
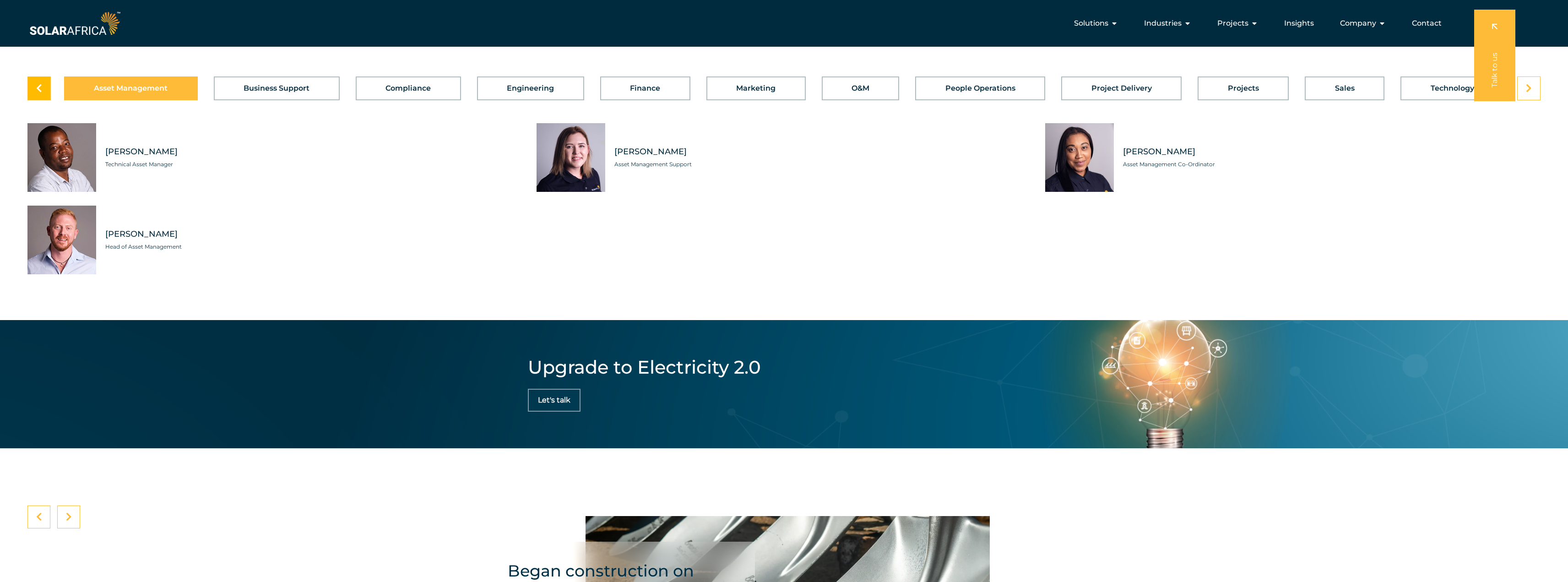
click at [41, 100] on link at bounding box center [39, 88] width 24 height 24
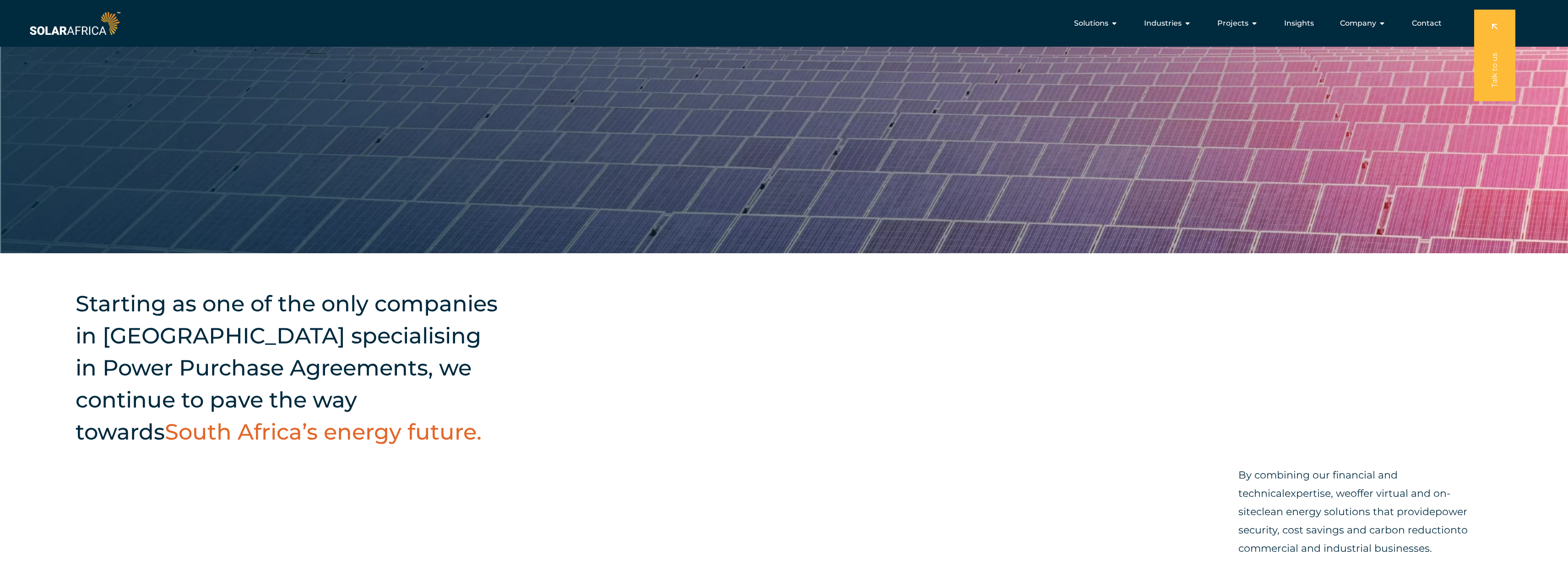
scroll to position [0, 0]
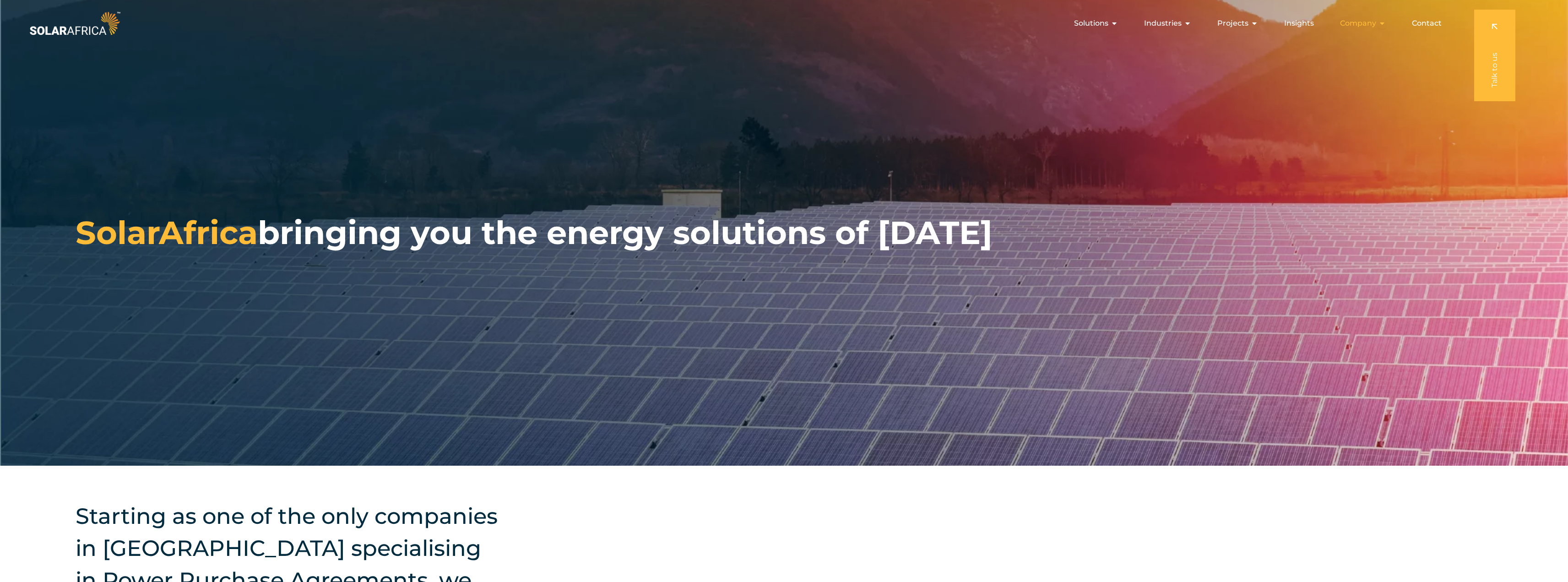
click at [1371, 24] on span "Company" at bounding box center [1358, 23] width 36 height 11
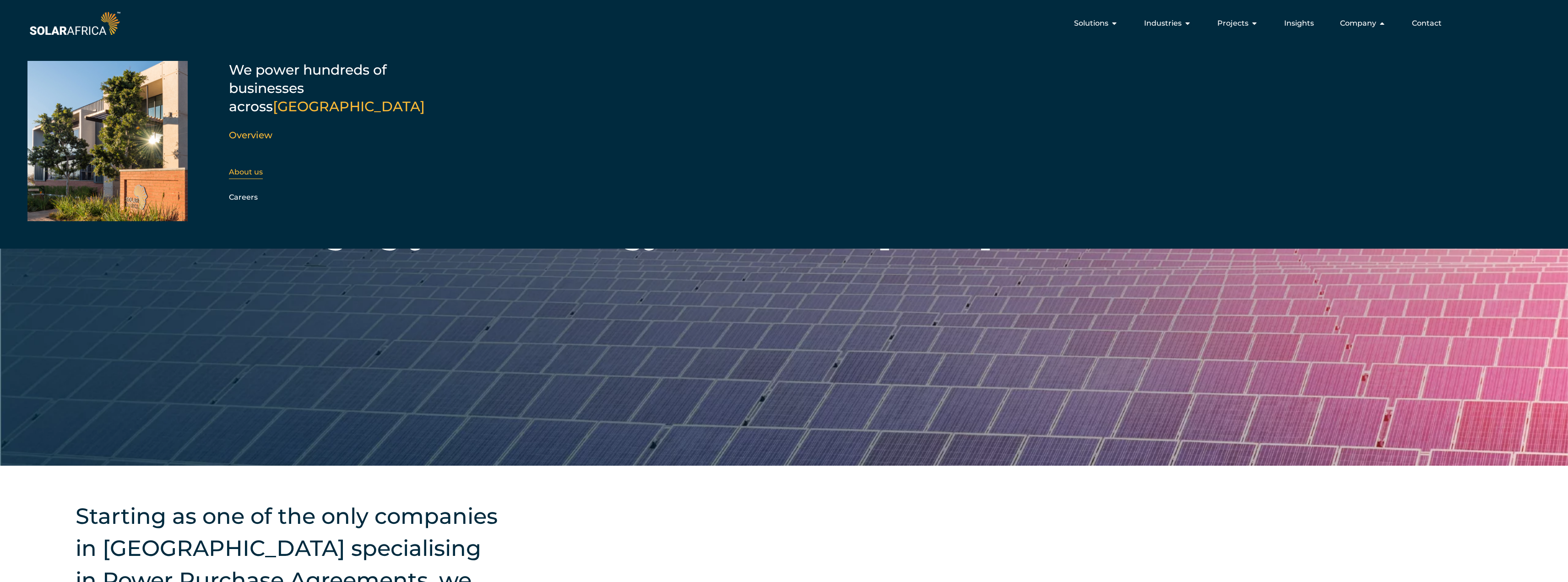
click at [257, 167] on link "About us" at bounding box center [245, 172] width 34 height 9
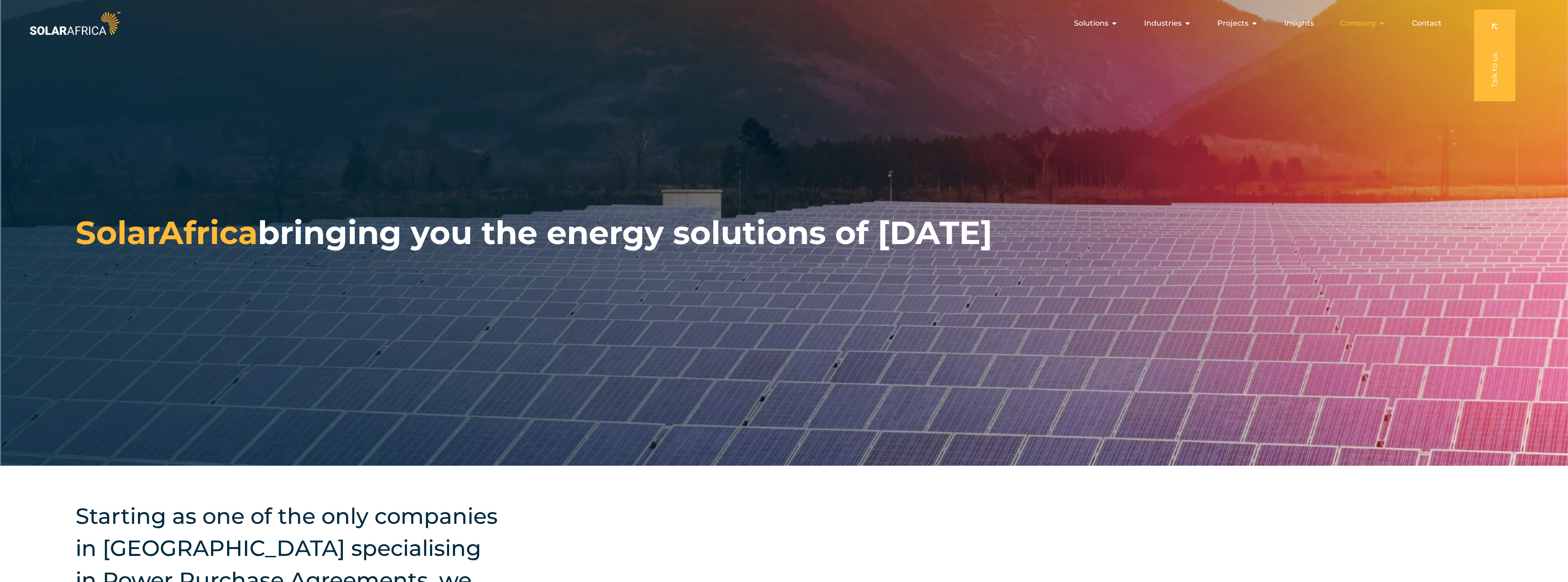
click at [1383, 24] on icon "Menu" at bounding box center [1383, 24] width 8 height 8
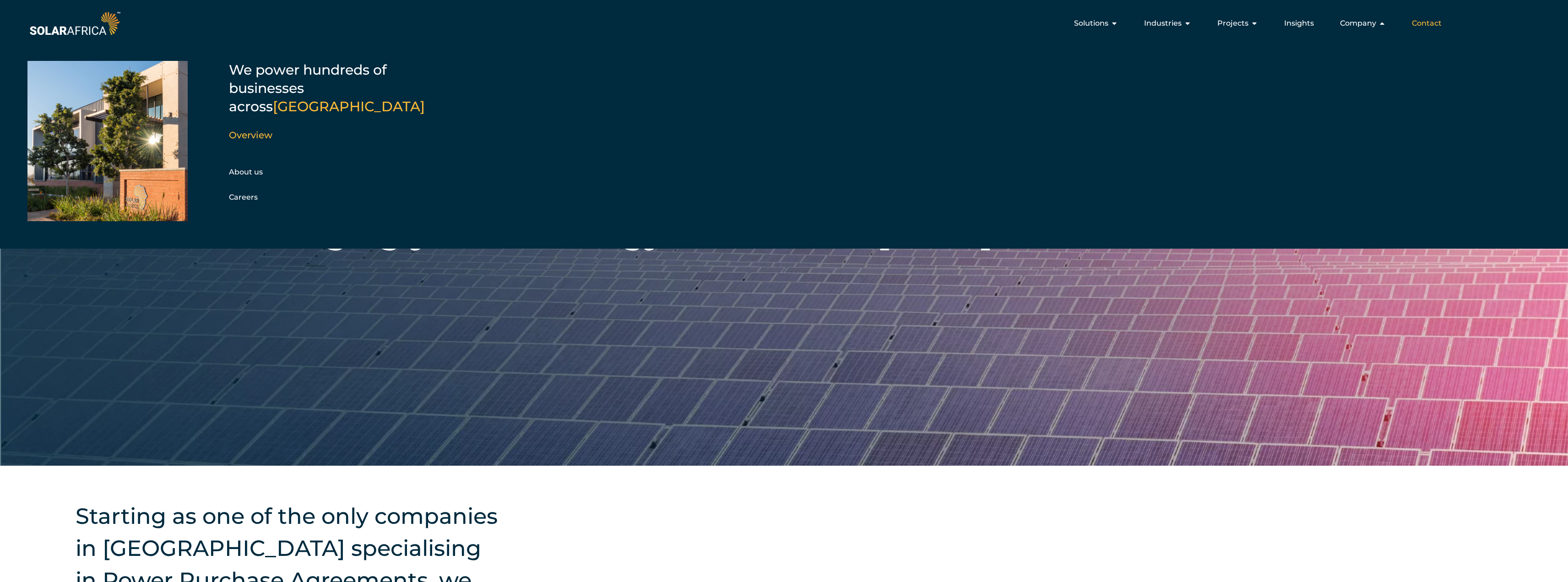
click at [1426, 25] on span "Contact" at bounding box center [1427, 23] width 30 height 11
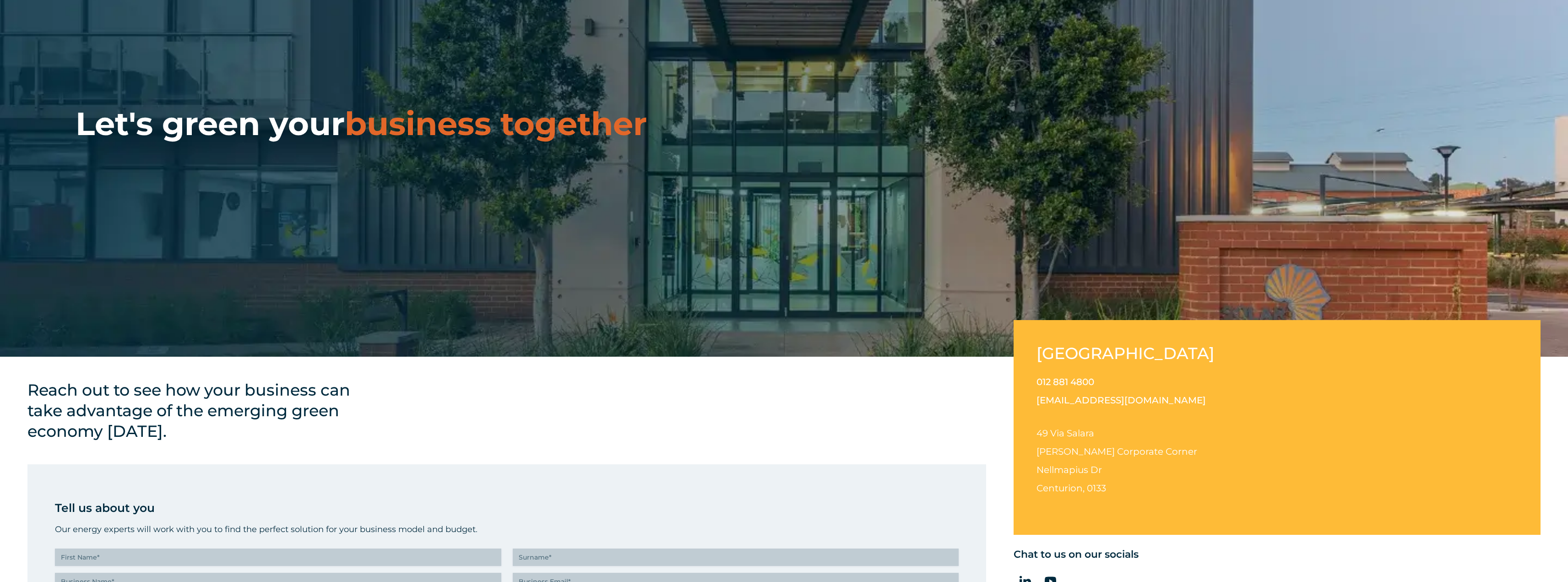
scroll to position [138, 0]
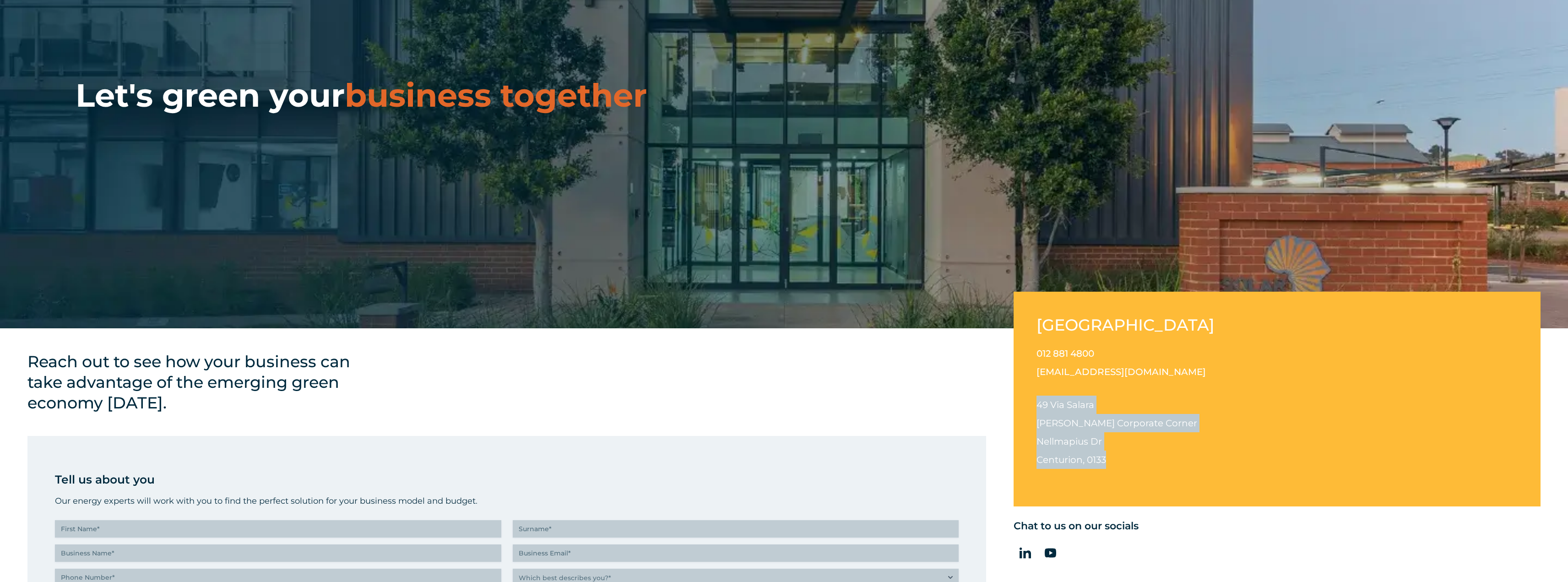
drag, startPoint x: 1039, startPoint y: 400, endPoint x: 1107, endPoint y: 458, distance: 89.4
click at [1107, 458] on p "49 Via Salara Irene Corporate Corner Nellmapius Dr Centurion, 0133" at bounding box center [1278, 432] width 481 height 73
copy p "49 Via Salara Irene Corporate Corner Nellmapius Dr Centurion, 0133"
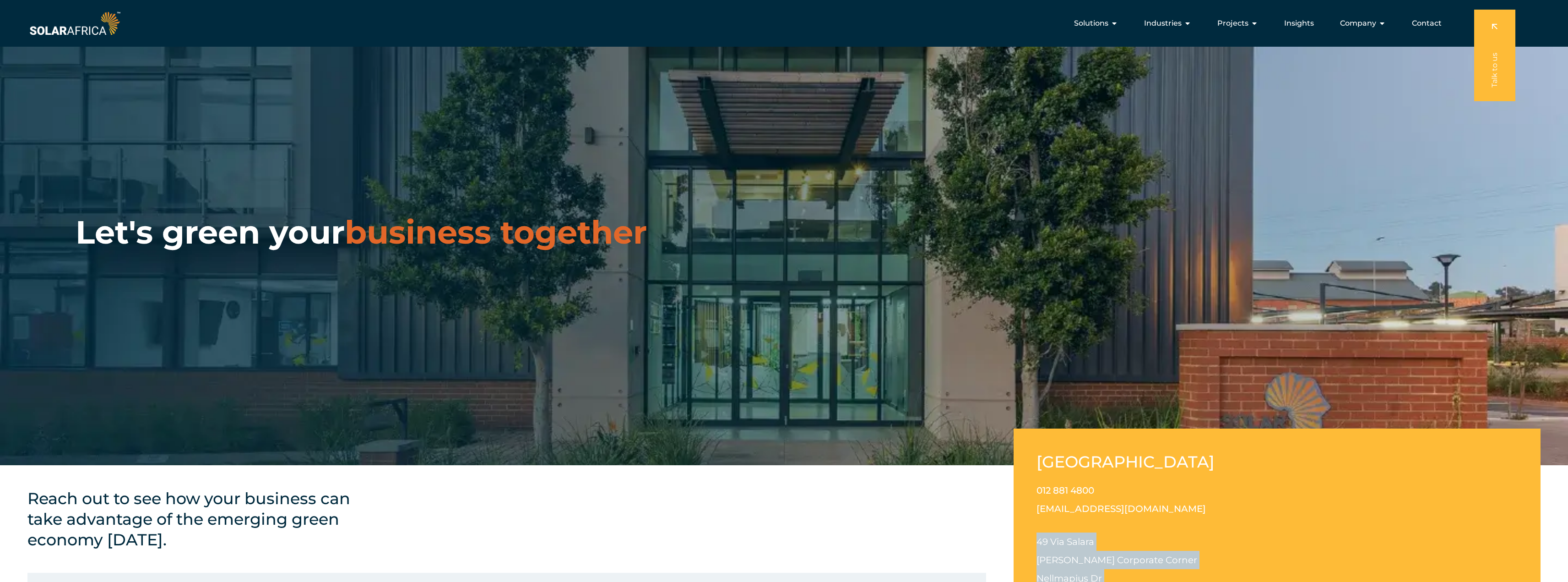
scroll to position [0, 0]
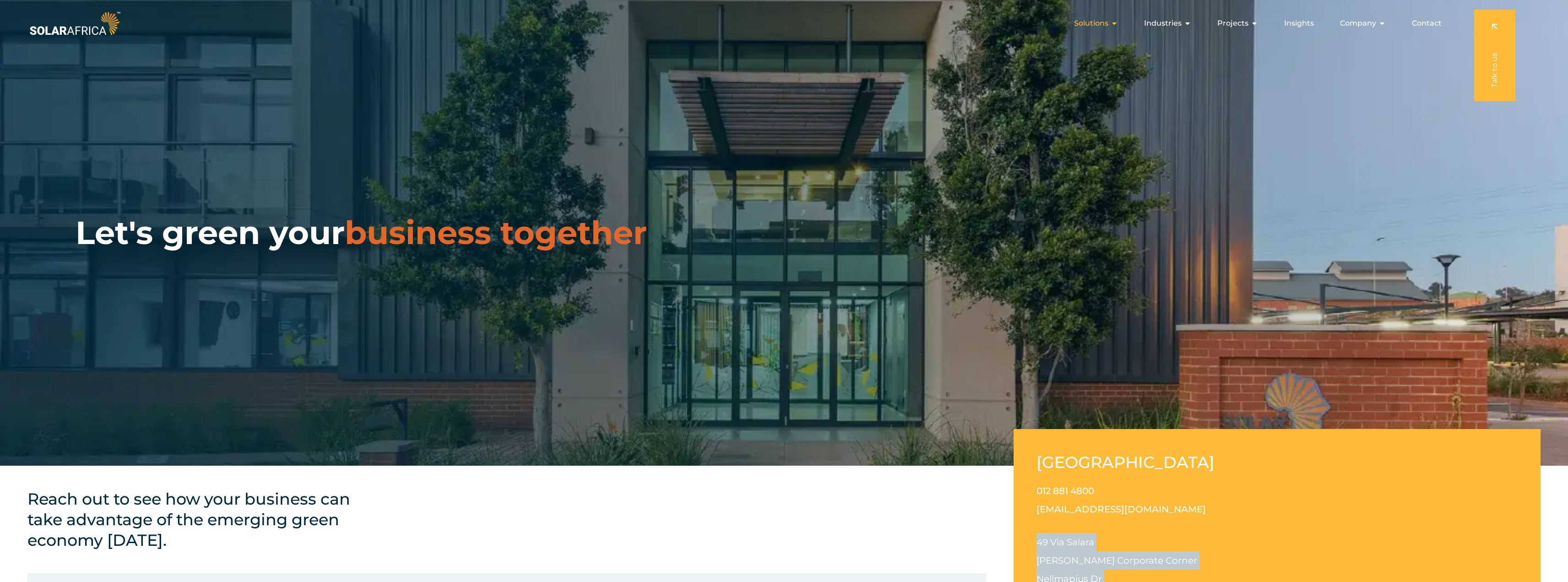
click at [1107, 24] on span "Solutions" at bounding box center [1092, 23] width 34 height 11
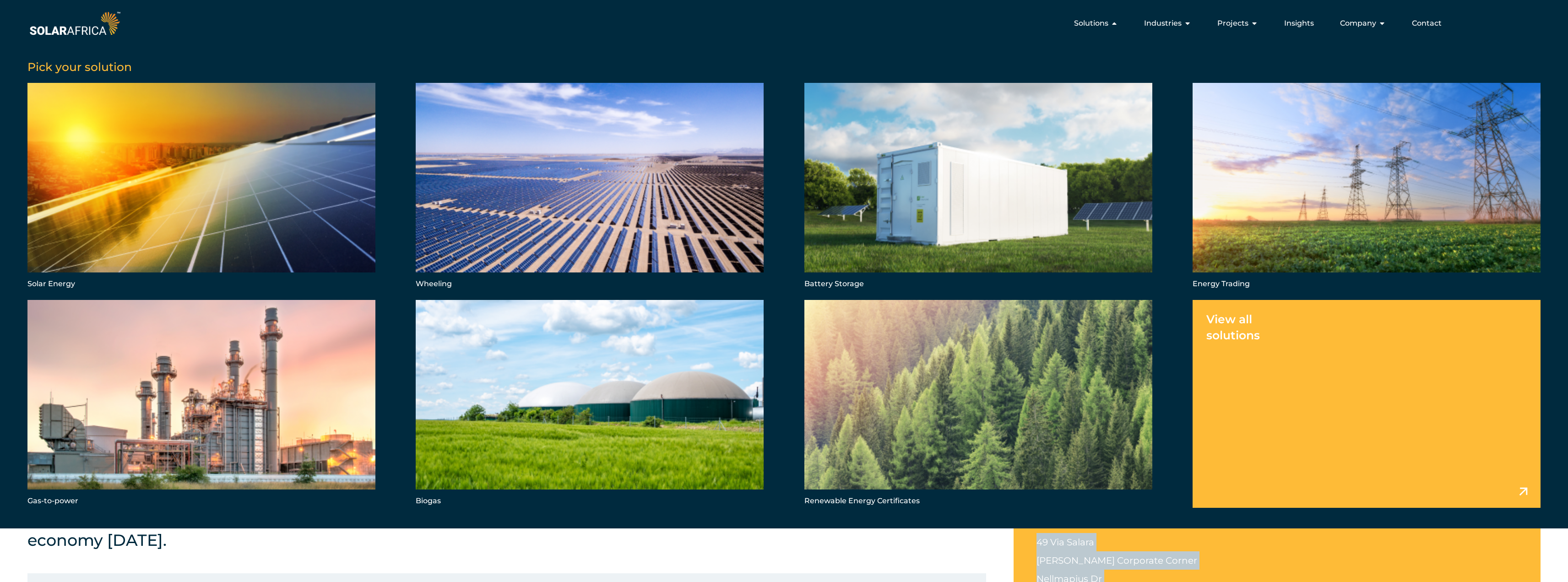
click at [1229, 317] on link "Menu" at bounding box center [1367, 404] width 348 height 208
